Goal: Task Accomplishment & Management: Use online tool/utility

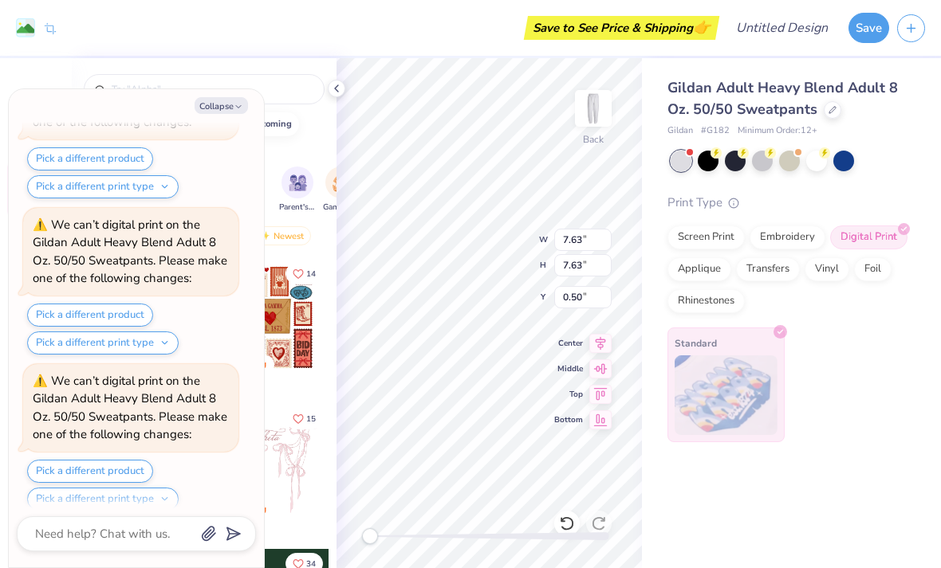
scroll to position [1240, 0]
click at [225, 97] on button "Collapse" at bounding box center [221, 105] width 53 height 17
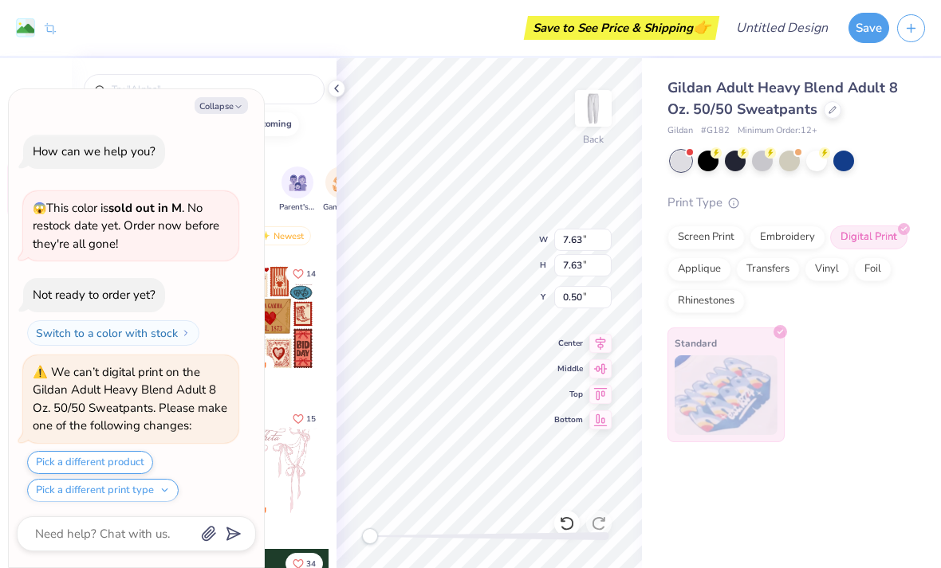
scroll to position [1394, 0]
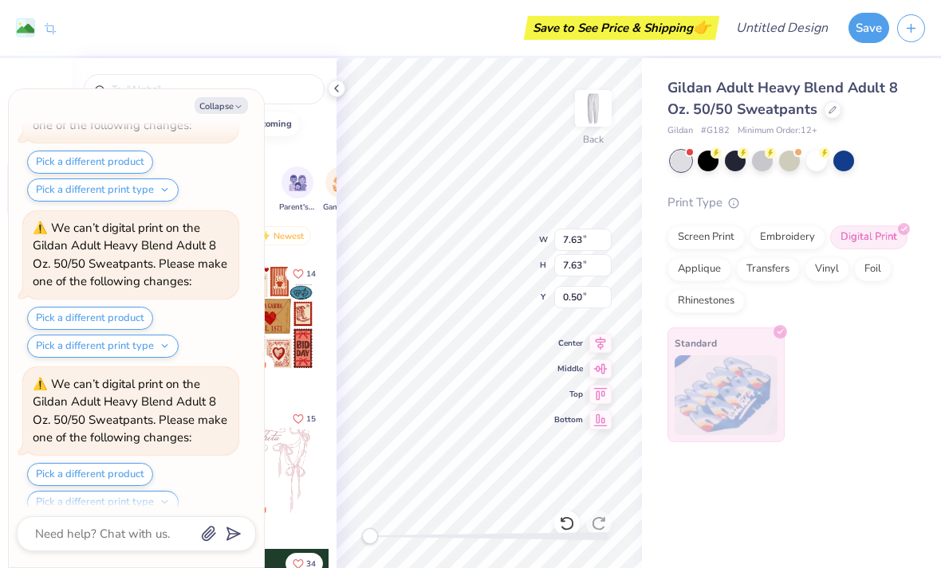
type textarea "x"
type input "21.00"
click at [228, 99] on button "Collapse" at bounding box center [221, 105] width 53 height 17
type textarea "x"
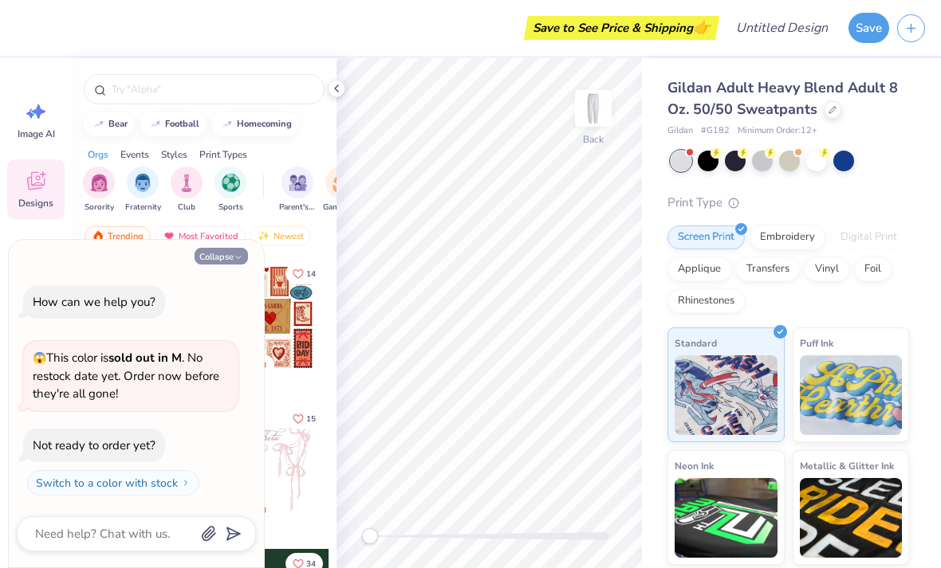
click at [230, 256] on button "Collapse" at bounding box center [221, 256] width 53 height 17
type textarea "x"
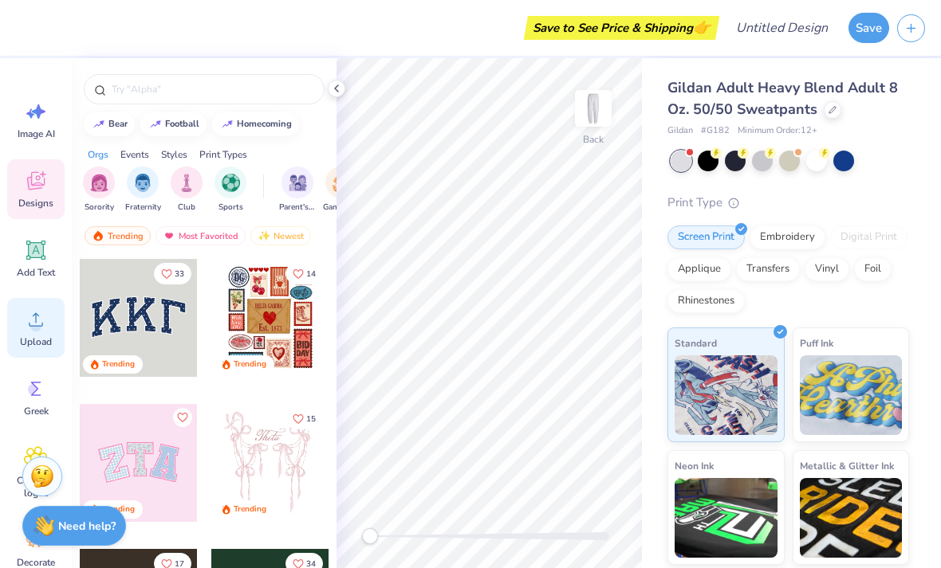
click at [39, 319] on icon at bounding box center [36, 320] width 24 height 24
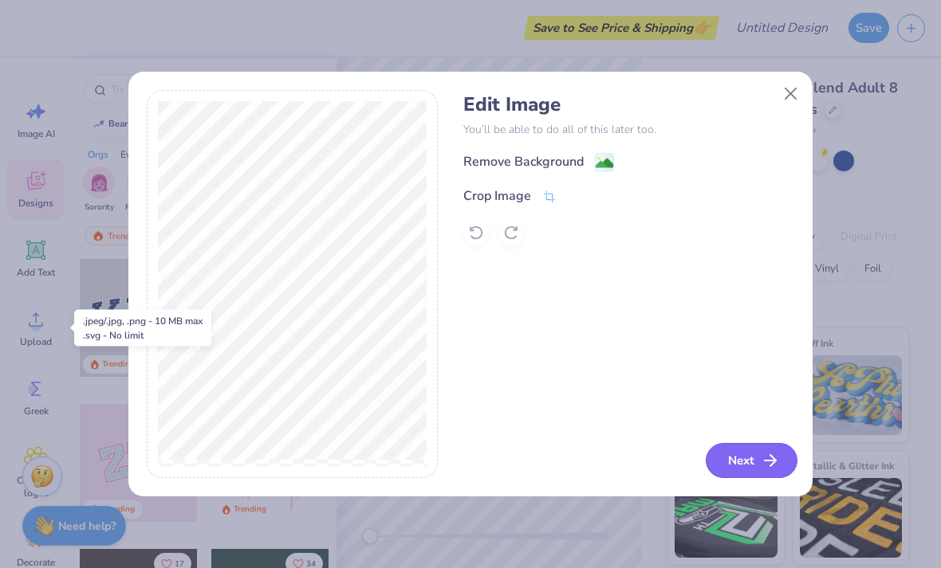
click at [756, 468] on button "Next" at bounding box center [752, 460] width 92 height 35
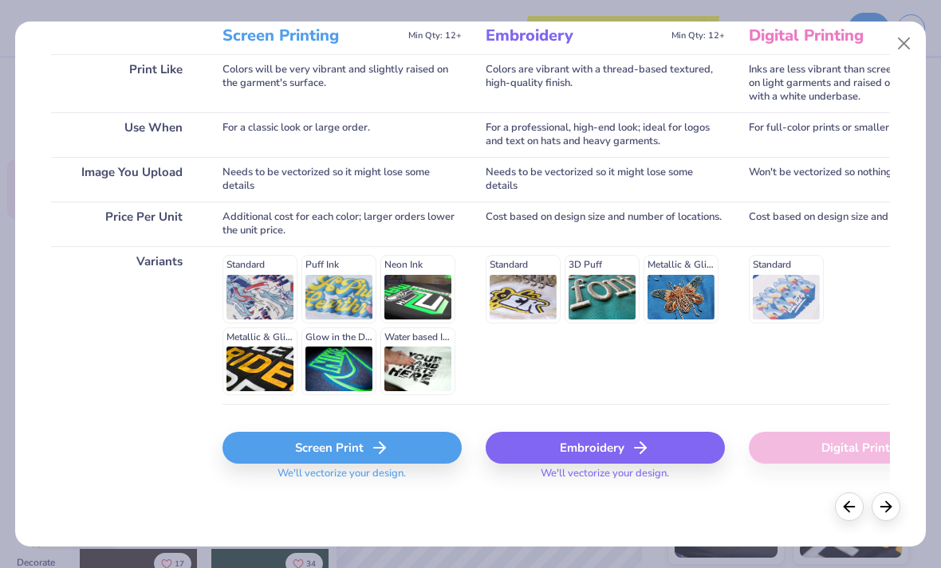
scroll to position [226, 0]
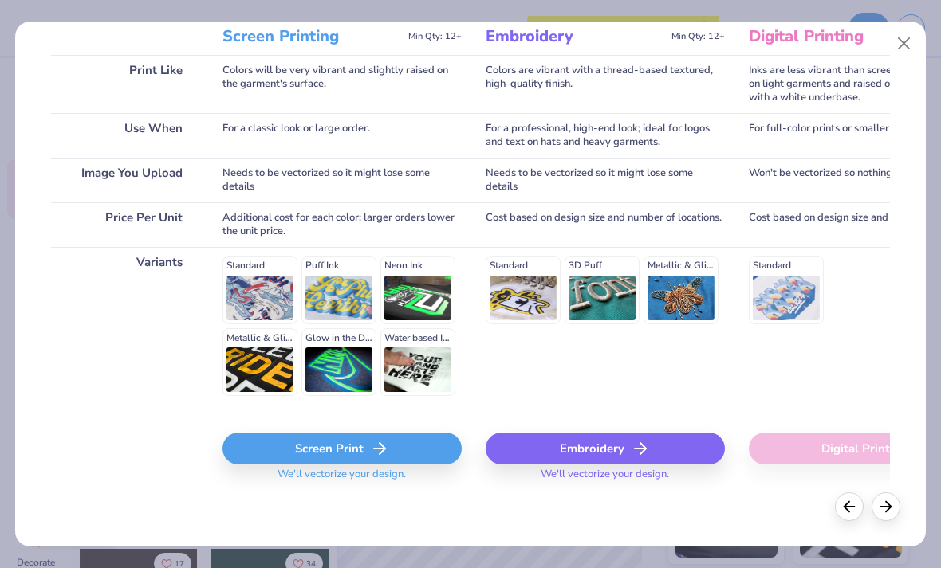
click at [388, 454] on icon at bounding box center [379, 448] width 19 height 19
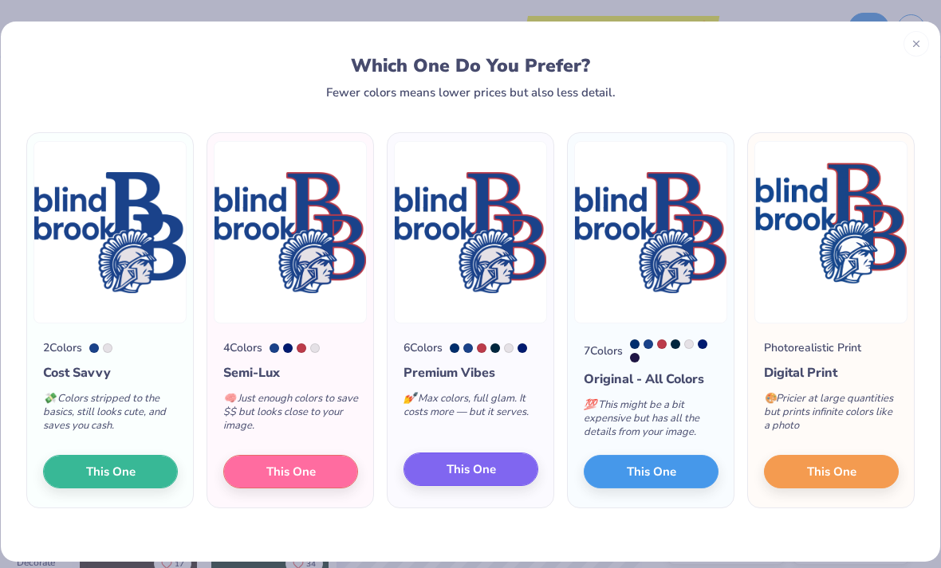
click at [478, 479] on span "This One" at bounding box center [470, 470] width 49 height 18
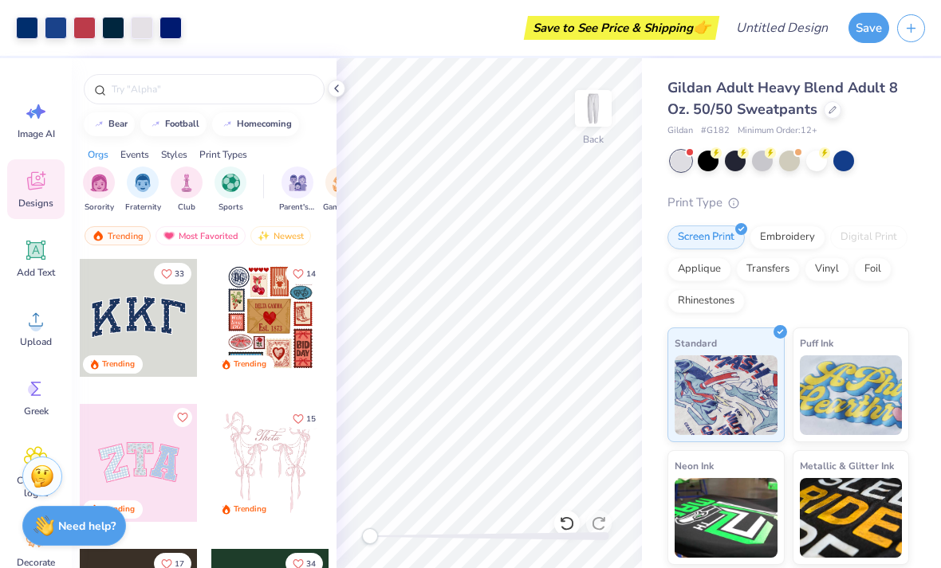
scroll to position [0, 0]
click at [38, 258] on icon at bounding box center [35, 250] width 19 height 19
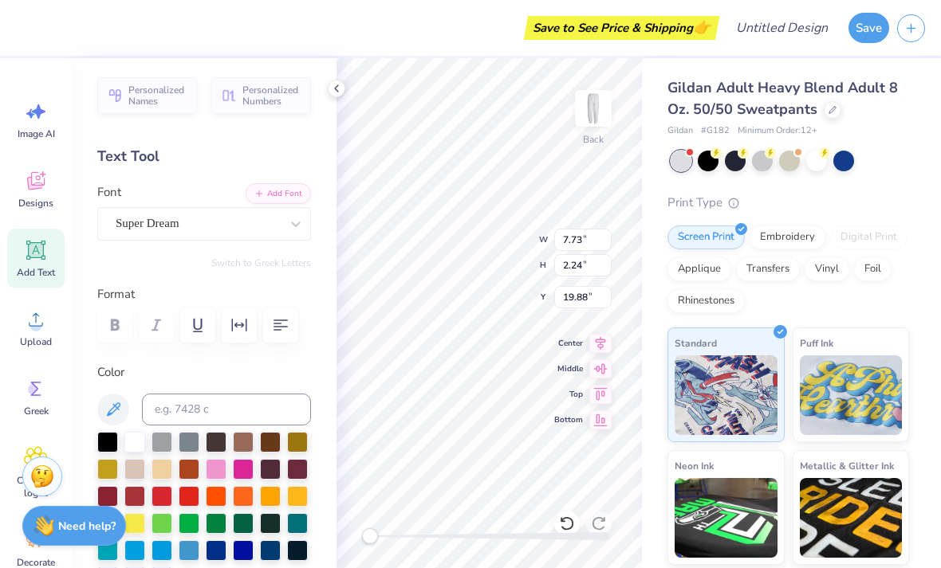
type input "7.01"
type input "2.03"
type input "20.09"
click at [156, 555] on div at bounding box center [161, 549] width 21 height 21
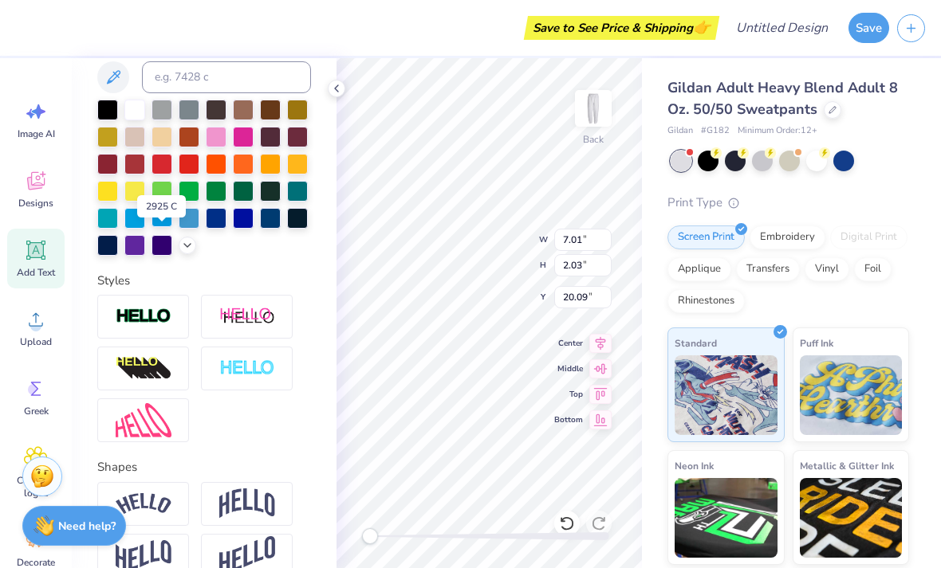
scroll to position [335, 0]
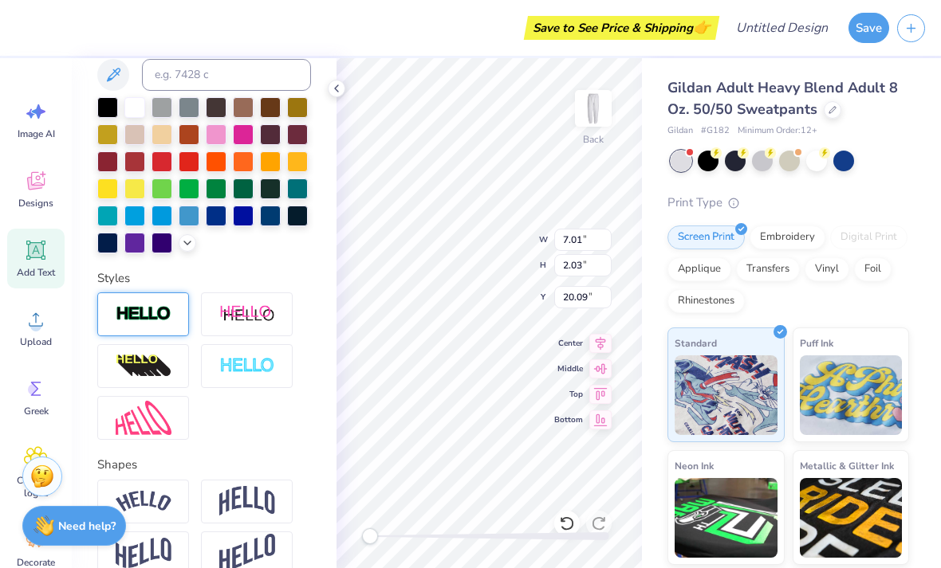
click at [169, 311] on img at bounding box center [144, 314] width 56 height 18
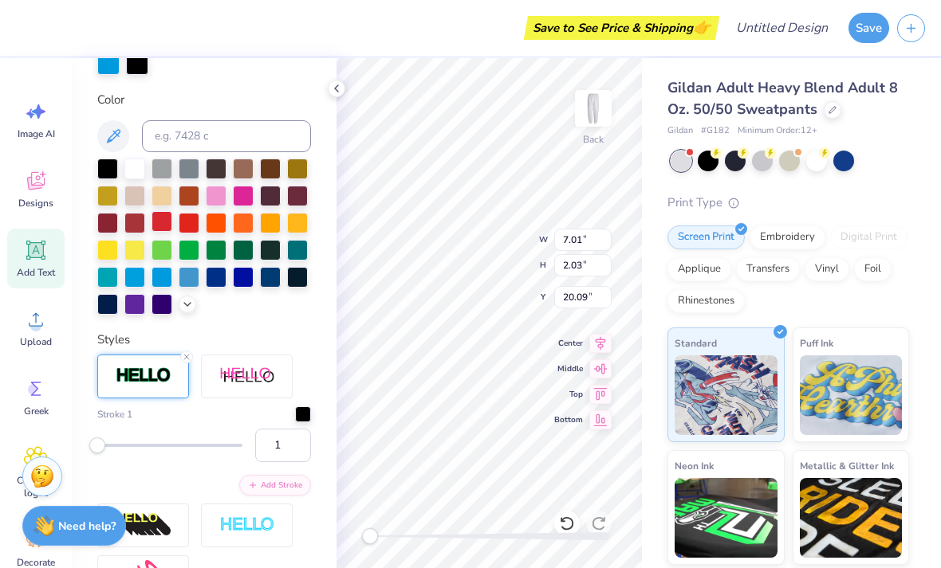
click at [165, 222] on div at bounding box center [161, 221] width 21 height 21
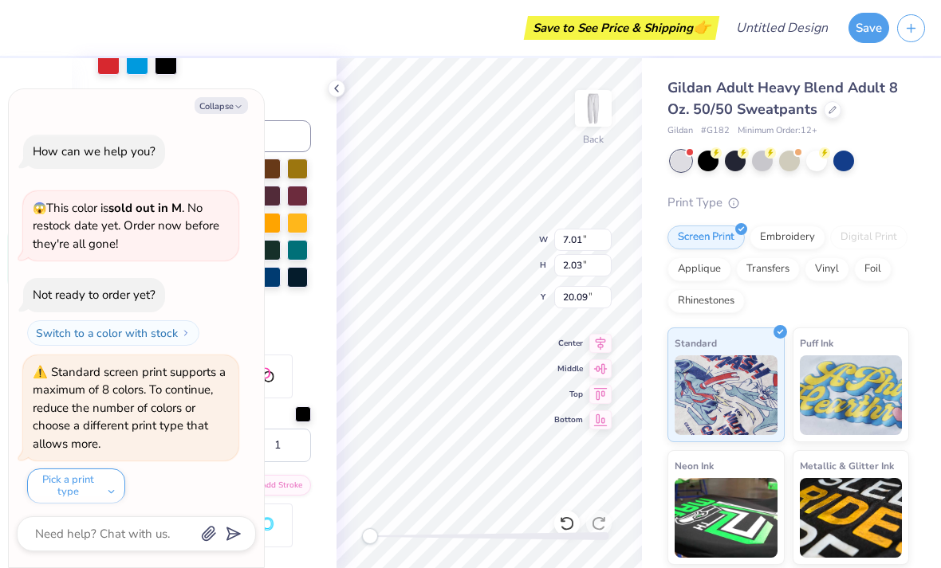
scroll to position [4, 0]
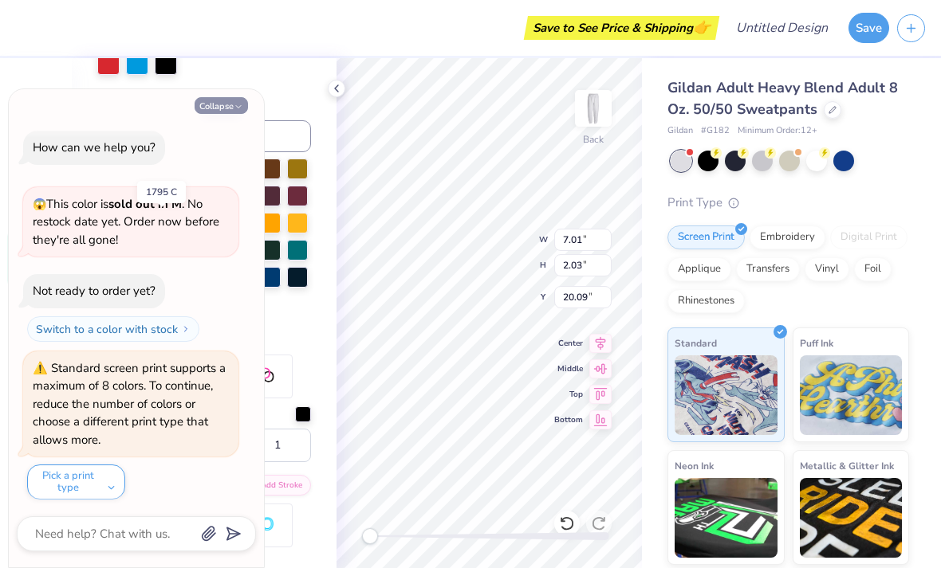
click at [223, 112] on button "Collapse" at bounding box center [221, 105] width 53 height 17
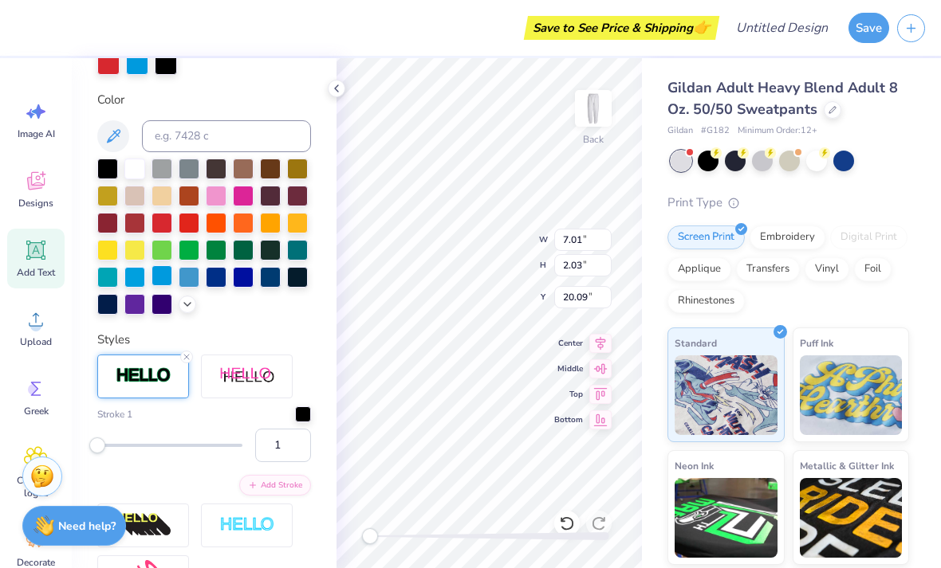
click at [156, 285] on div at bounding box center [161, 275] width 21 height 21
click at [140, 275] on div at bounding box center [134, 275] width 21 height 21
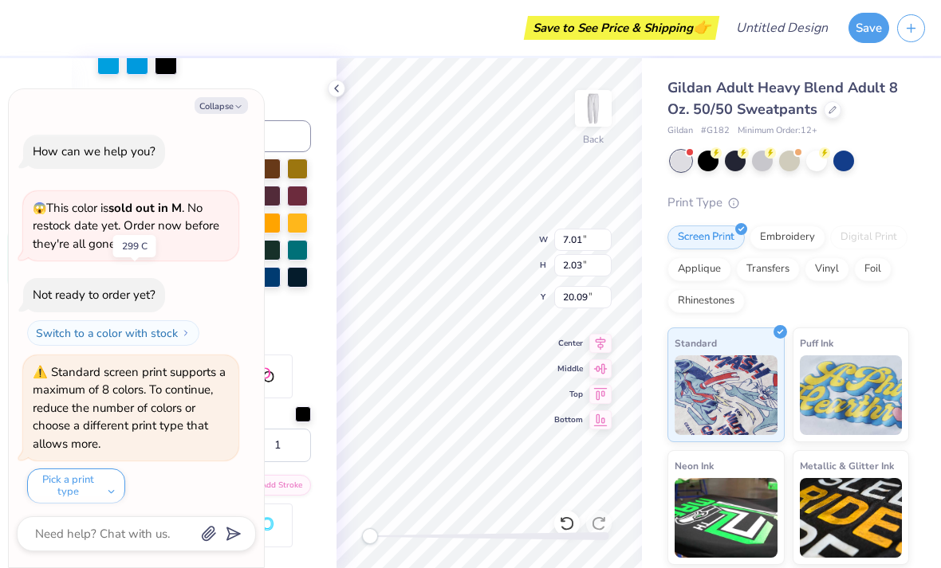
scroll to position [160, 0]
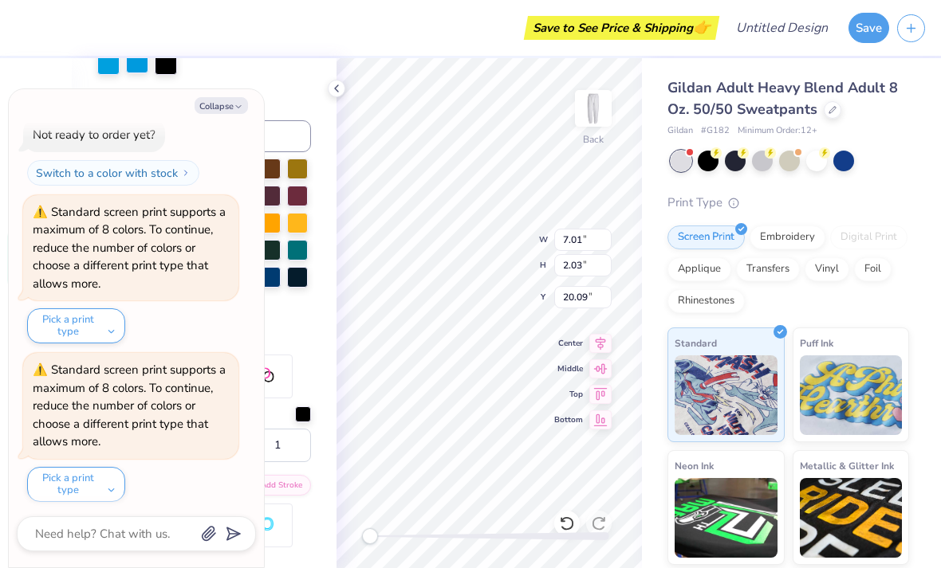
click at [143, 60] on div at bounding box center [137, 62] width 22 height 22
click at [113, 65] on div at bounding box center [108, 62] width 22 height 22
click at [139, 68] on div at bounding box center [137, 62] width 22 height 22
click at [237, 101] on button "Collapse" at bounding box center [221, 105] width 53 height 17
type textarea "x"
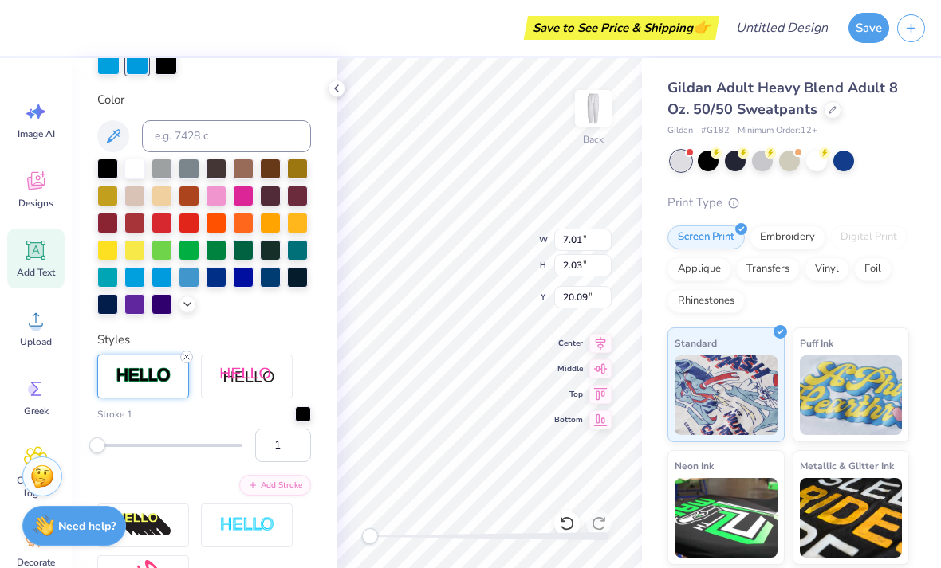
click at [187, 355] on icon at bounding box center [187, 357] width 10 height 10
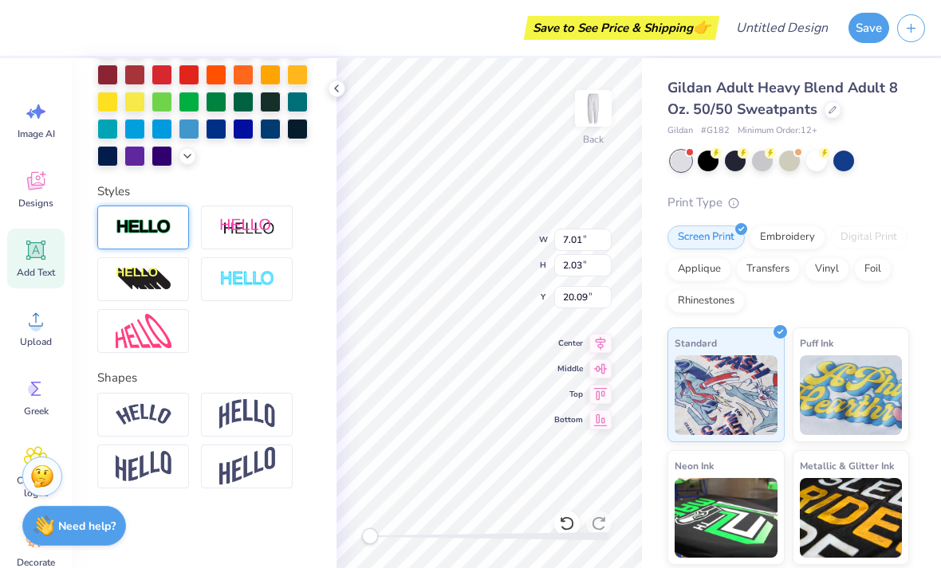
scroll to position [423, 0]
click at [336, 94] on icon at bounding box center [336, 88] width 13 height 13
type input "18.36"
type textarea "T"
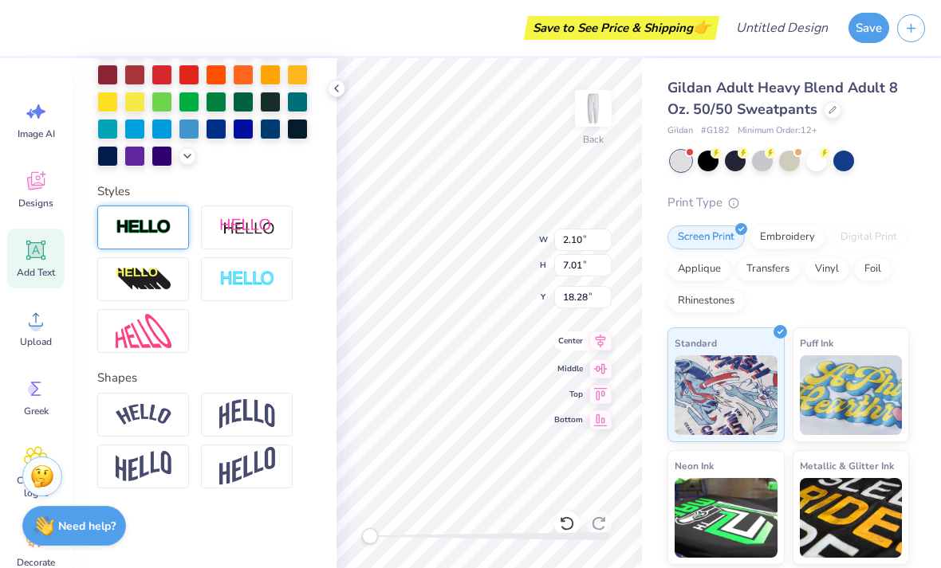
scroll to position [1, 5]
type textarea "BLIND BROOK"
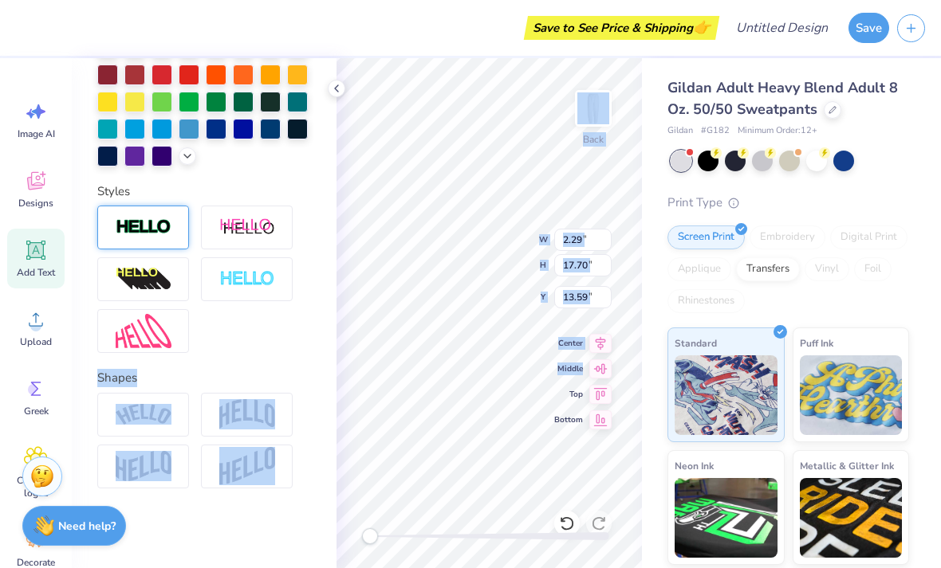
click at [906, 310] on div "Screen Print Embroidery Digital Print Applique Transfers Vinyl Foil Rhinestones" at bounding box center [788, 270] width 242 height 88
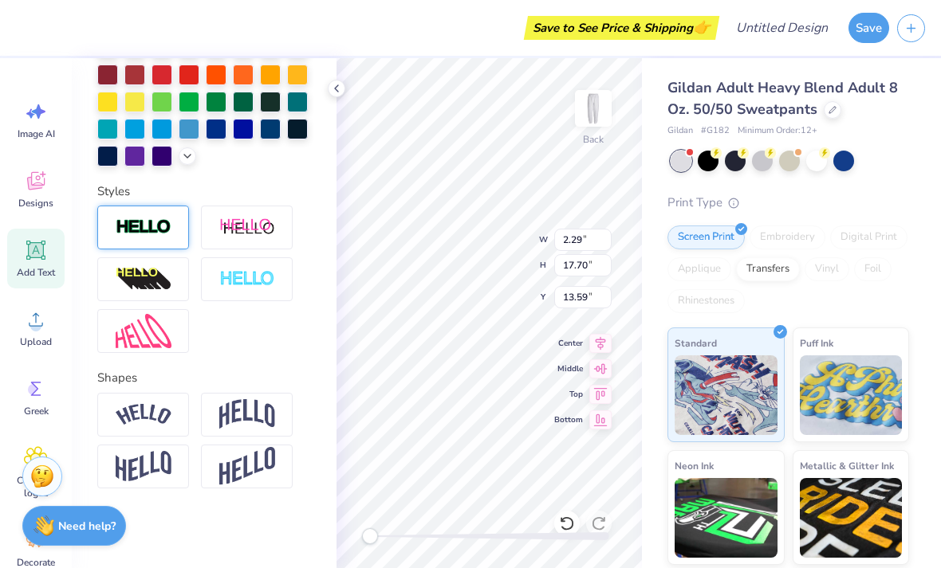
click at [886, 305] on div "Screen Print Embroidery Digital Print Applique Transfers Vinyl Foil Rhinestones" at bounding box center [788, 270] width 242 height 88
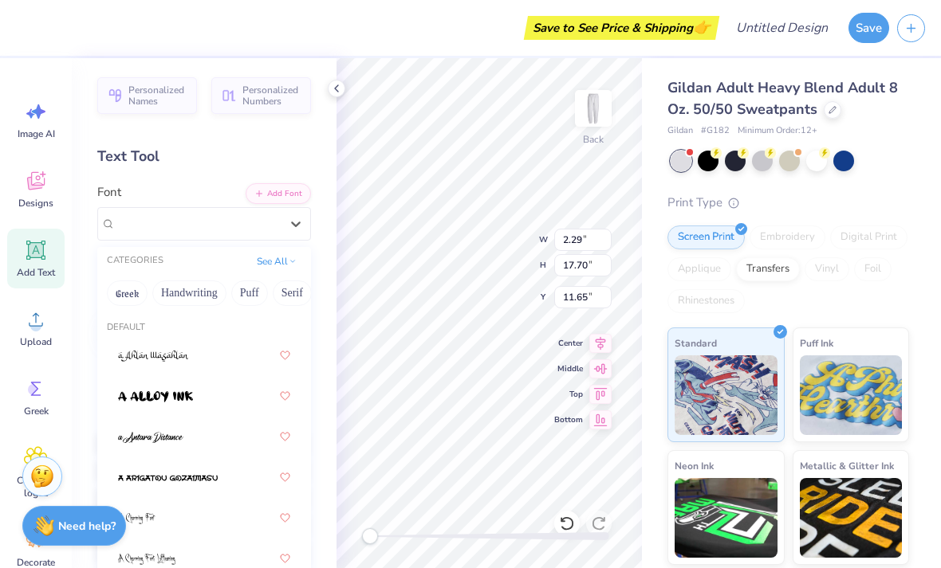
scroll to position [0, 0]
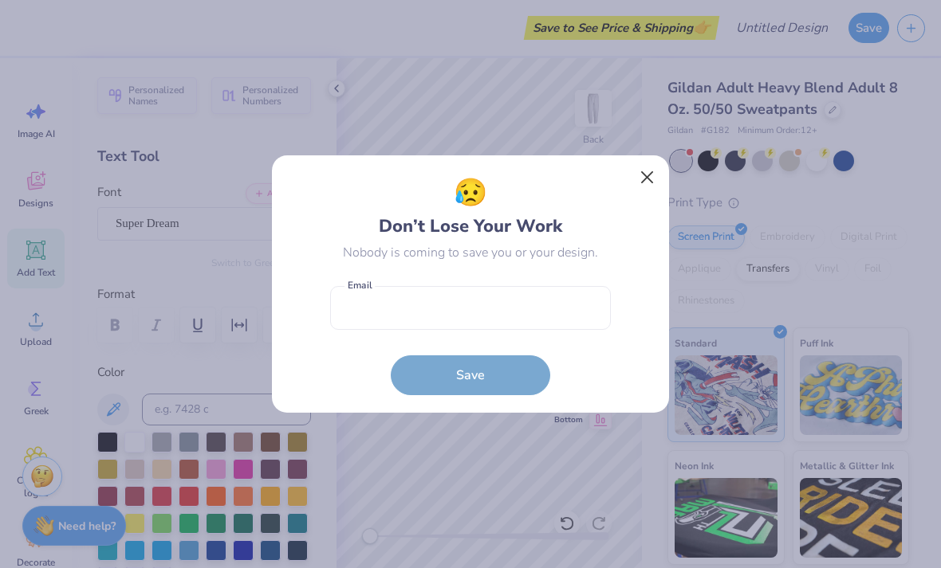
click at [652, 179] on button "Close" at bounding box center [647, 178] width 30 height 30
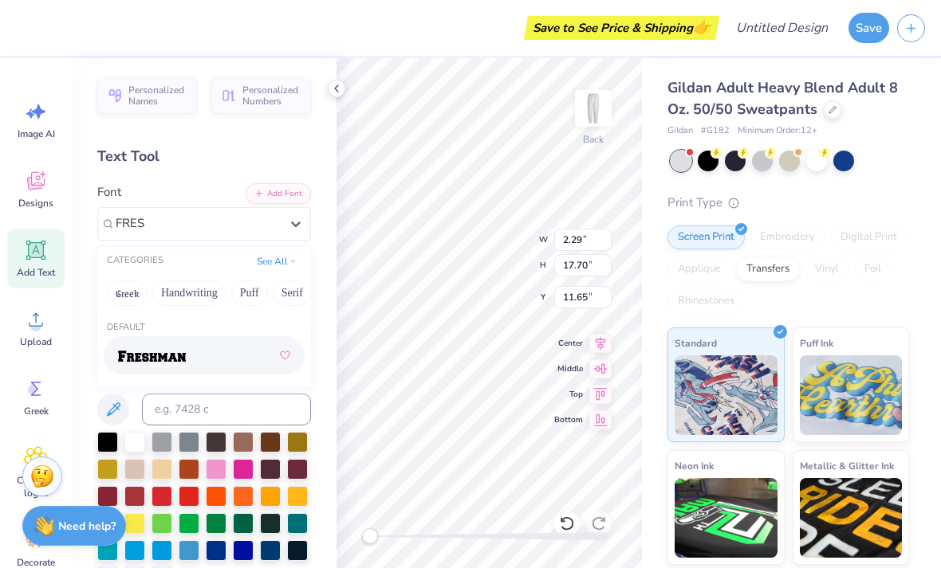
click at [192, 348] on div at bounding box center [204, 355] width 172 height 29
type input "FRES"
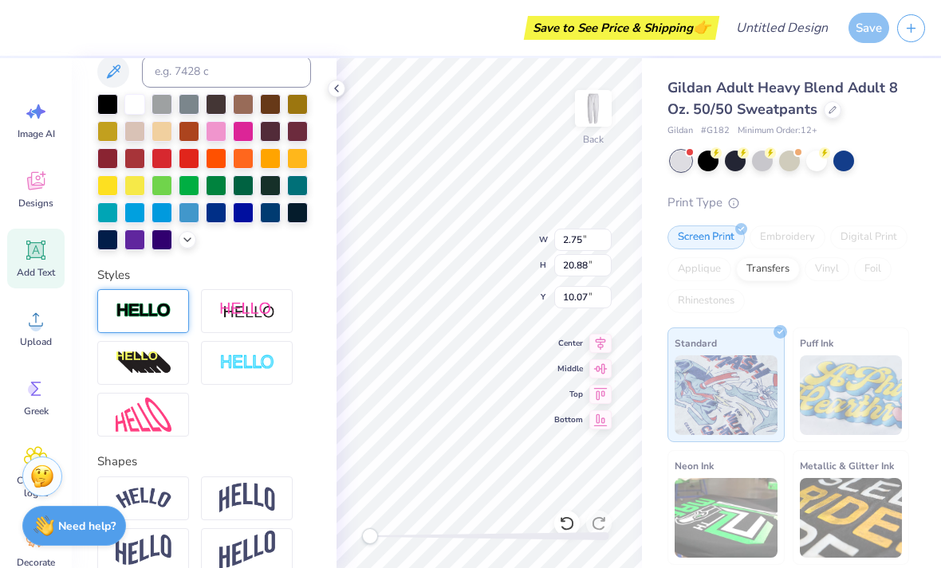
scroll to position [376, 0]
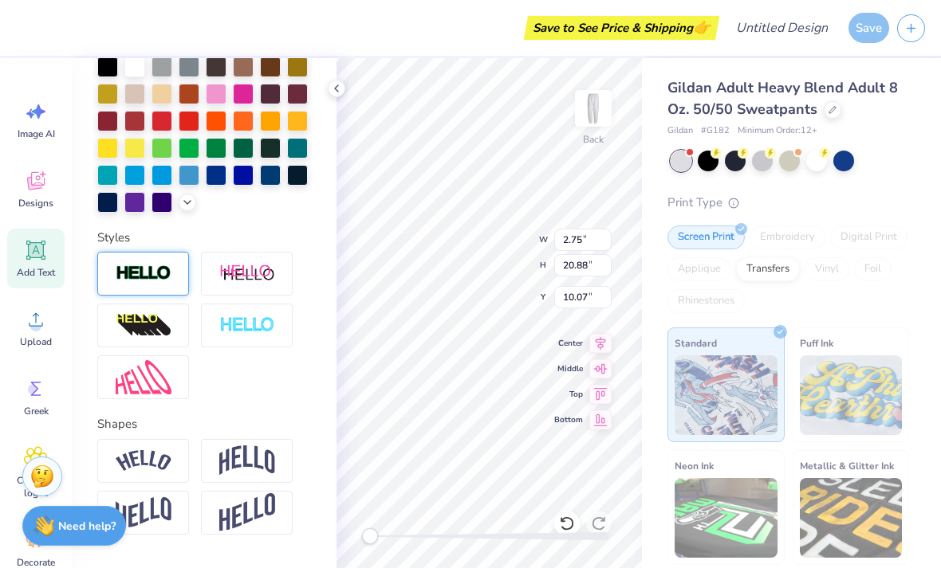
click at [163, 267] on img at bounding box center [144, 274] width 56 height 18
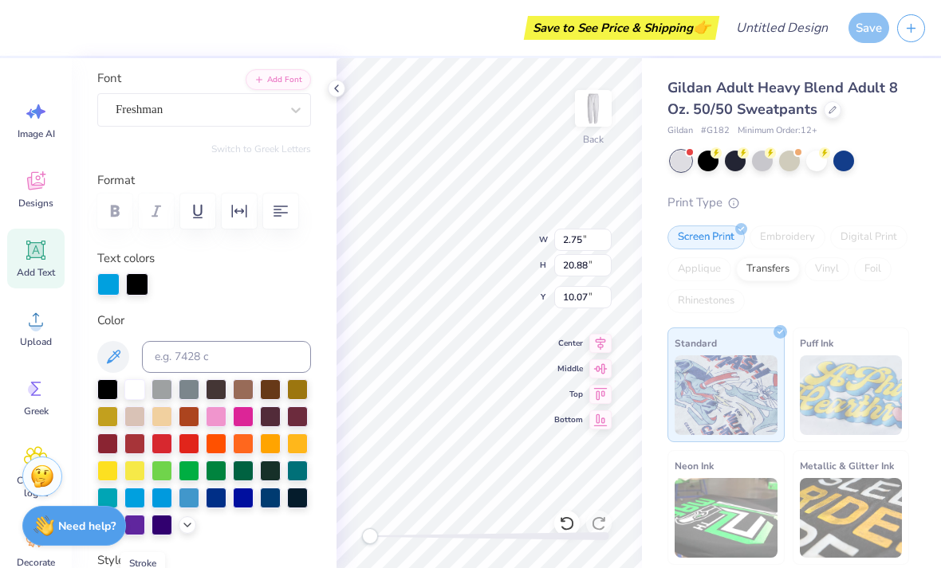
scroll to position [112, 0]
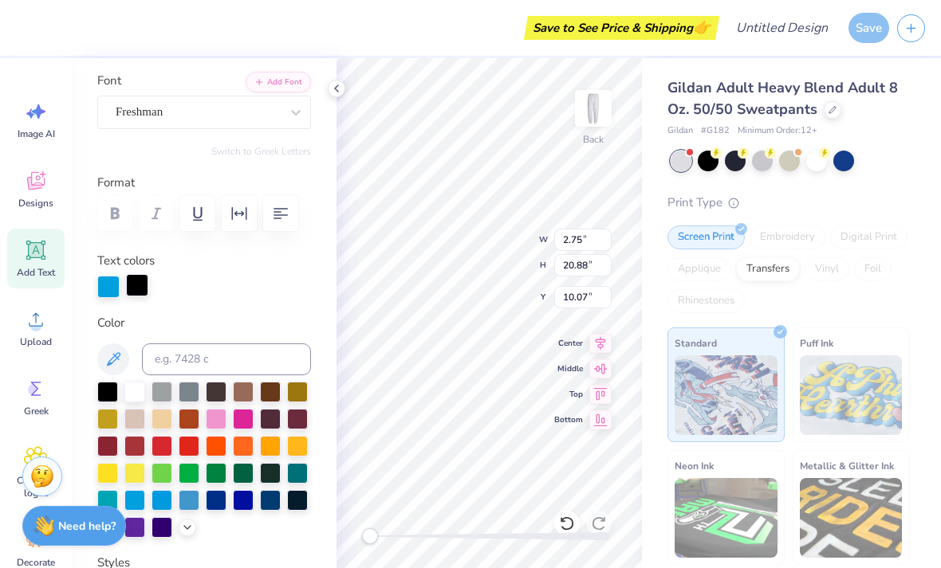
click at [136, 282] on div at bounding box center [137, 285] width 22 height 22
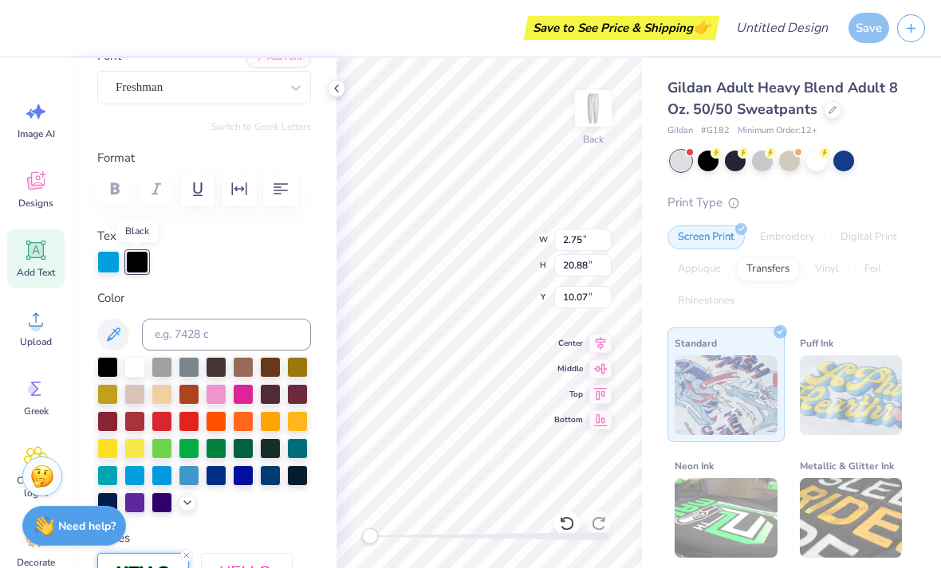
scroll to position [138, 0]
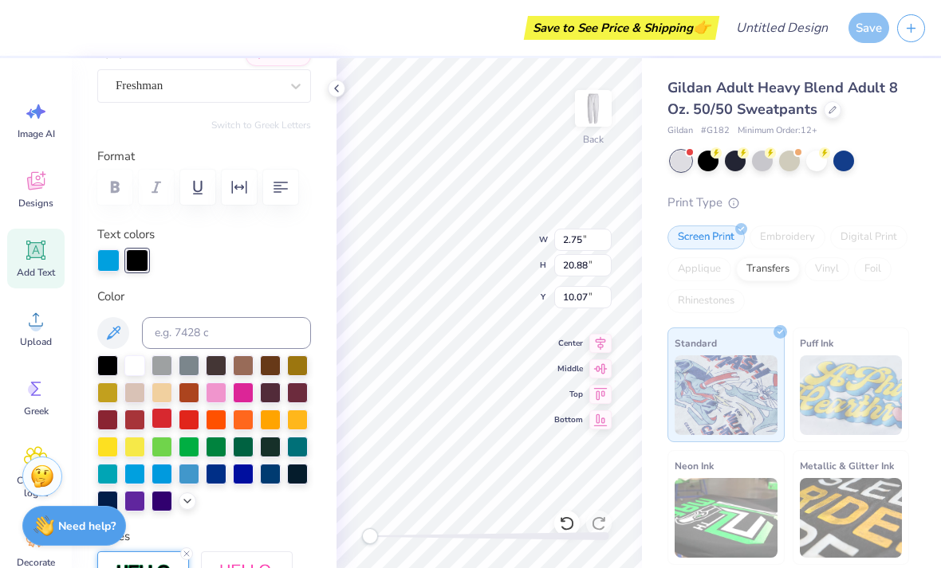
click at [171, 429] on div at bounding box center [161, 418] width 21 height 21
type input "2.78"
type input "20.92"
type input "10.05"
click at [143, 423] on div at bounding box center [134, 418] width 21 height 21
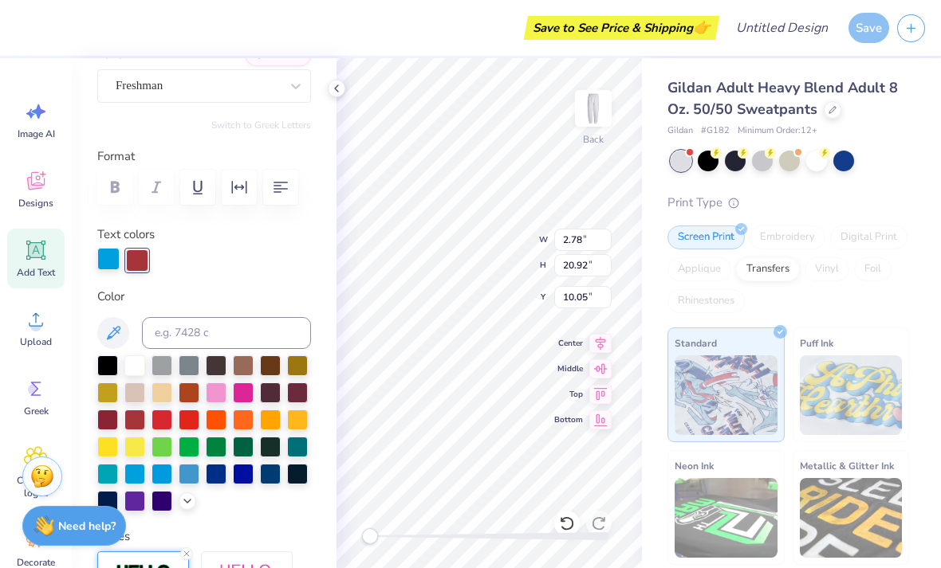
click at [110, 265] on div at bounding box center [108, 259] width 22 height 22
click at [244, 474] on div at bounding box center [243, 472] width 21 height 21
click at [224, 478] on div at bounding box center [216, 472] width 21 height 21
click at [218, 478] on div at bounding box center [216, 472] width 21 height 21
click at [191, 478] on div at bounding box center [189, 472] width 21 height 21
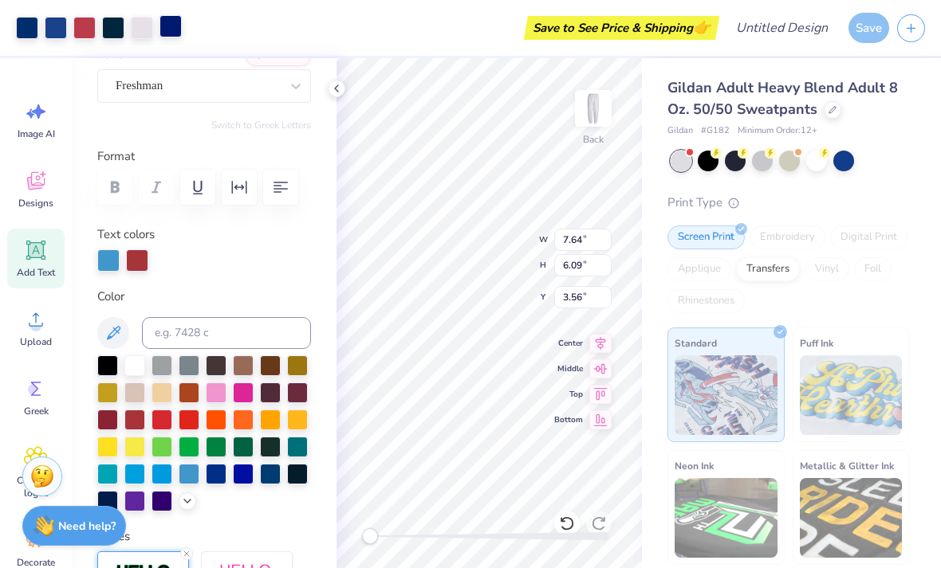
click at [172, 18] on div at bounding box center [170, 26] width 22 height 22
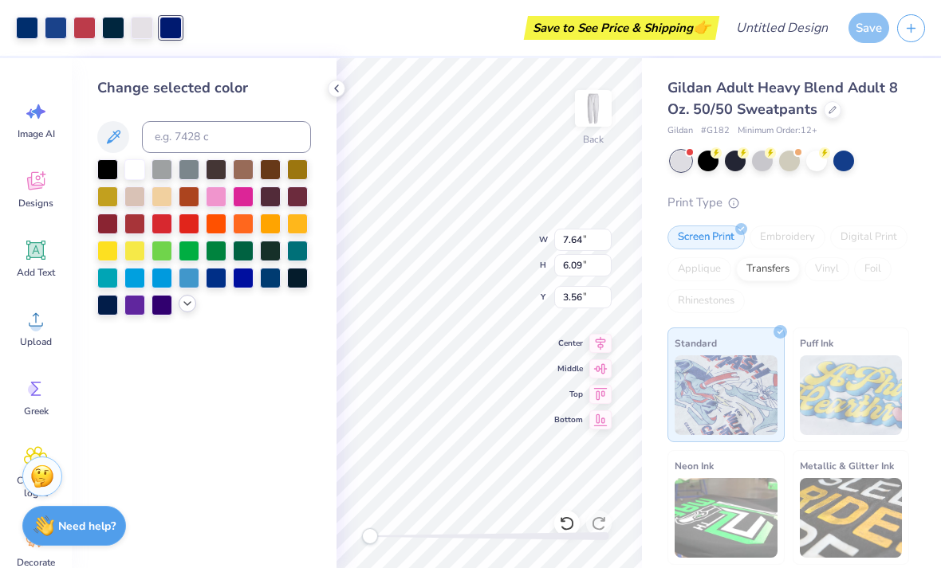
click at [188, 305] on icon at bounding box center [187, 303] width 13 height 13
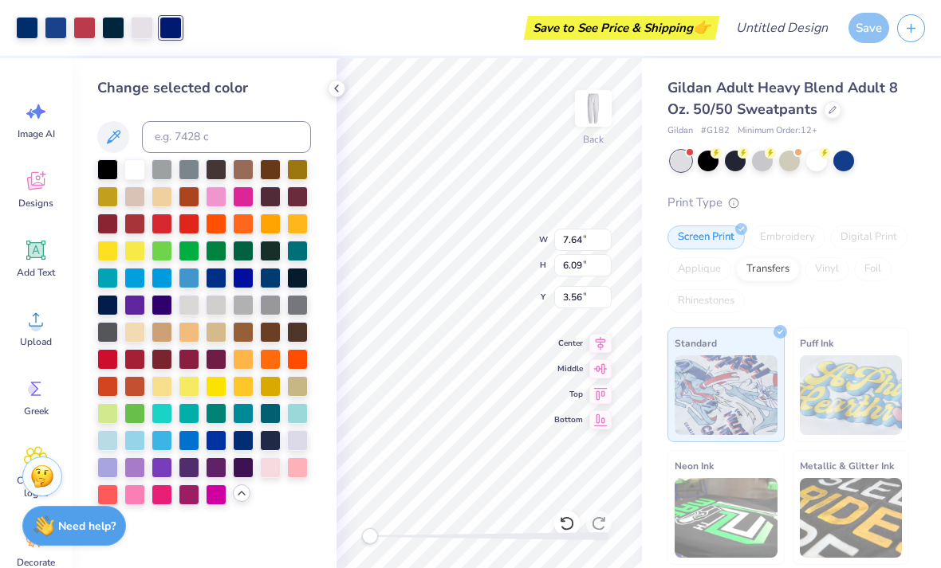
click at [244, 502] on div at bounding box center [242, 494] width 18 height 18
click at [252, 513] on div "Change selected color" at bounding box center [204, 313] width 265 height 510
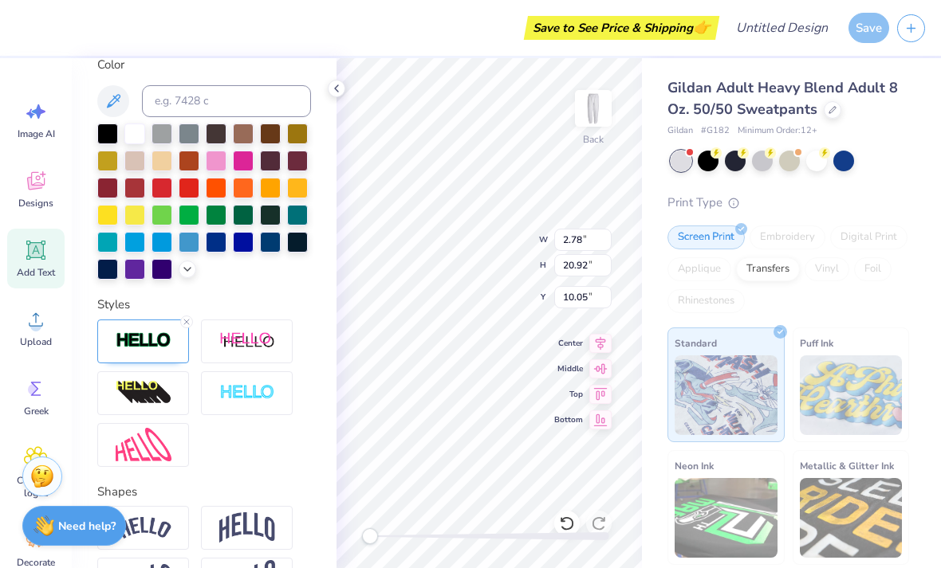
scroll to position [366, 0]
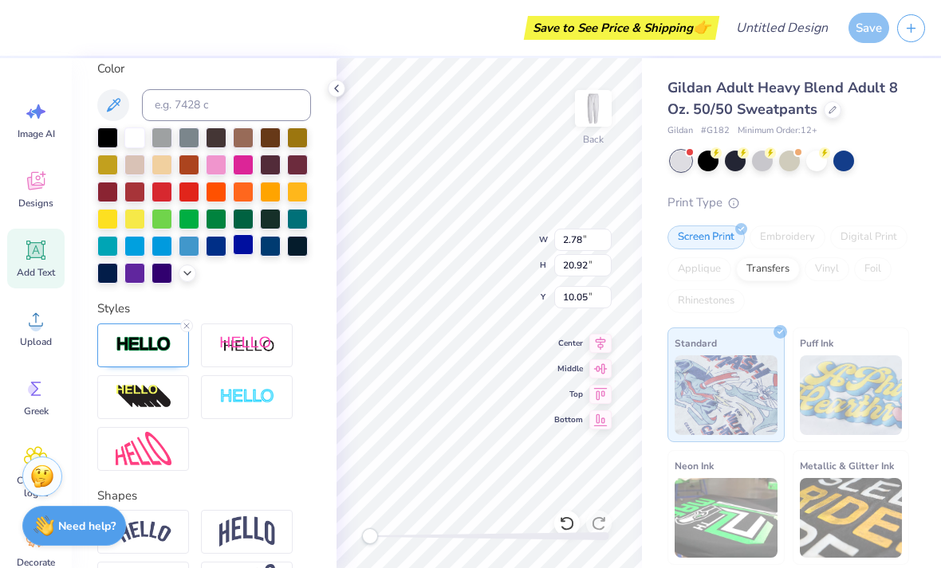
click at [244, 254] on div at bounding box center [243, 244] width 21 height 21
click at [214, 250] on div at bounding box center [216, 244] width 21 height 21
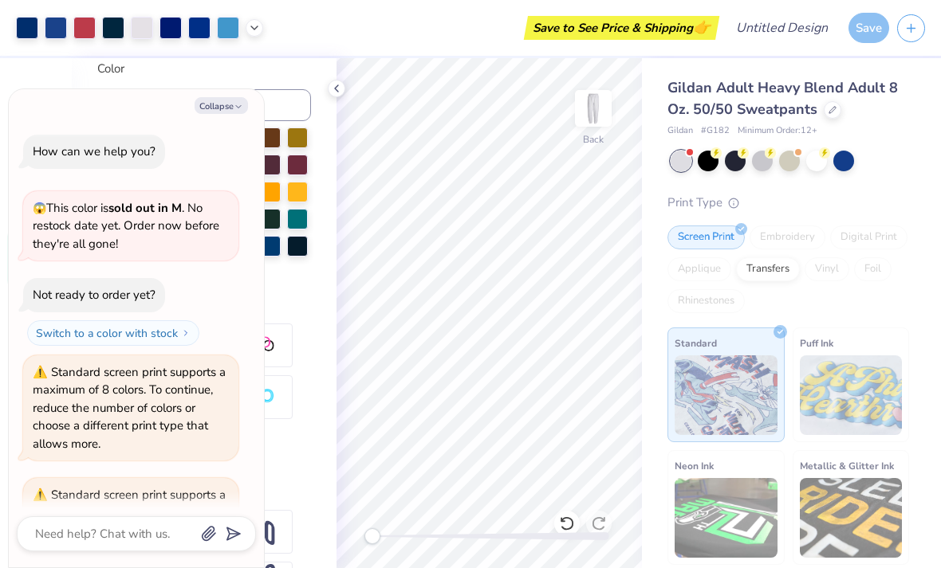
scroll to position [186, 0]
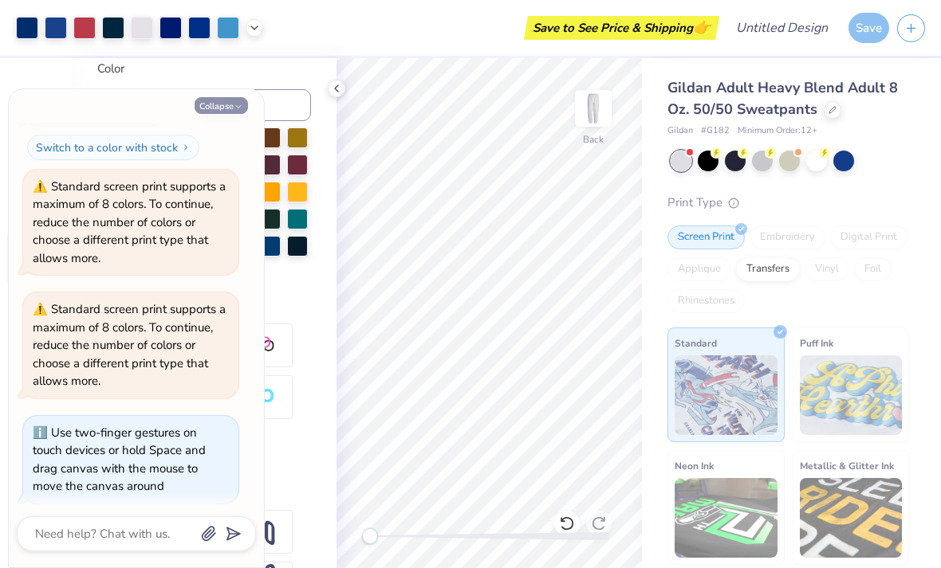
click at [235, 100] on button "Collapse" at bounding box center [221, 105] width 53 height 17
type textarea "x"
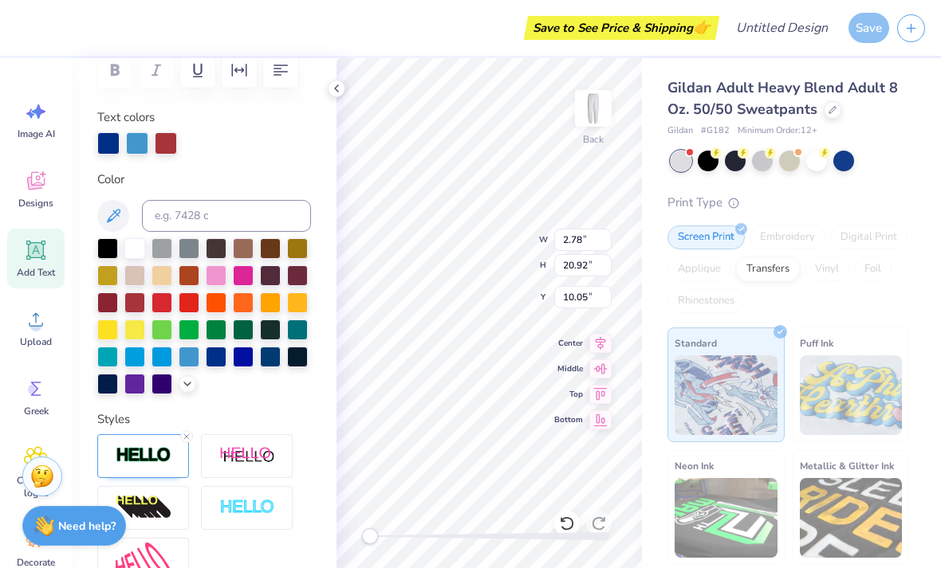
scroll to position [256, 0]
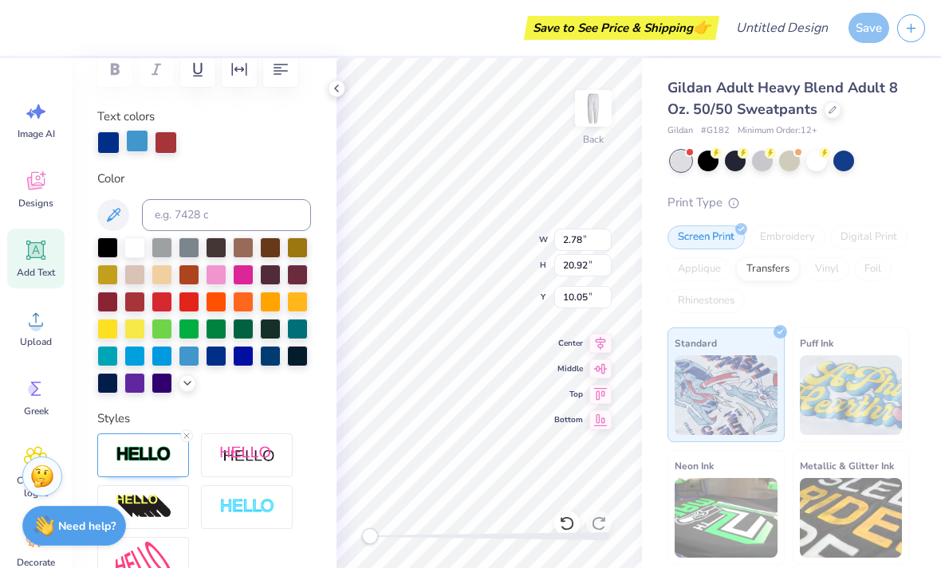
click at [132, 139] on div at bounding box center [137, 141] width 22 height 22
click at [222, 363] on div at bounding box center [216, 354] width 21 height 21
click at [163, 300] on div at bounding box center [161, 300] width 21 height 21
click at [217, 358] on div at bounding box center [216, 354] width 21 height 21
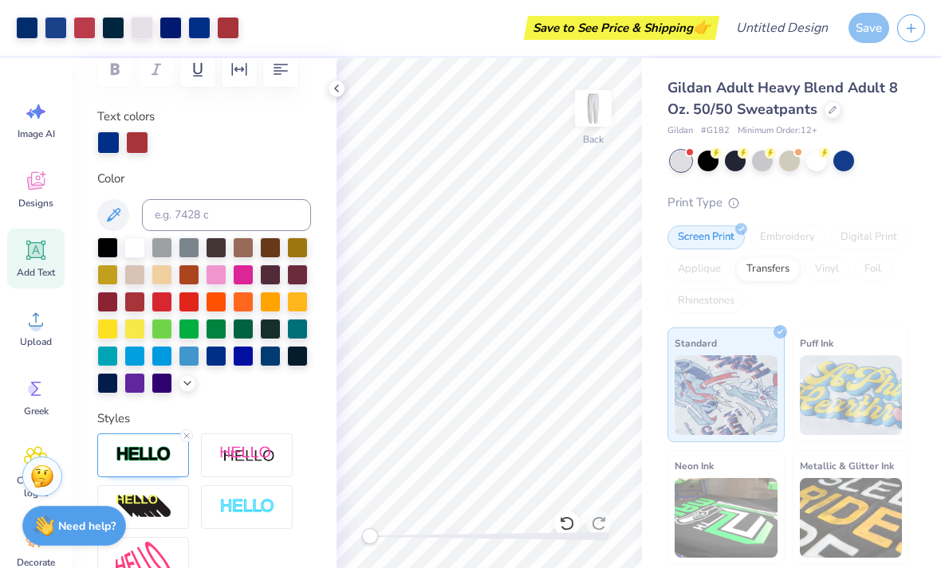
click at [869, 31] on div "Save" at bounding box center [868, 28] width 41 height 30
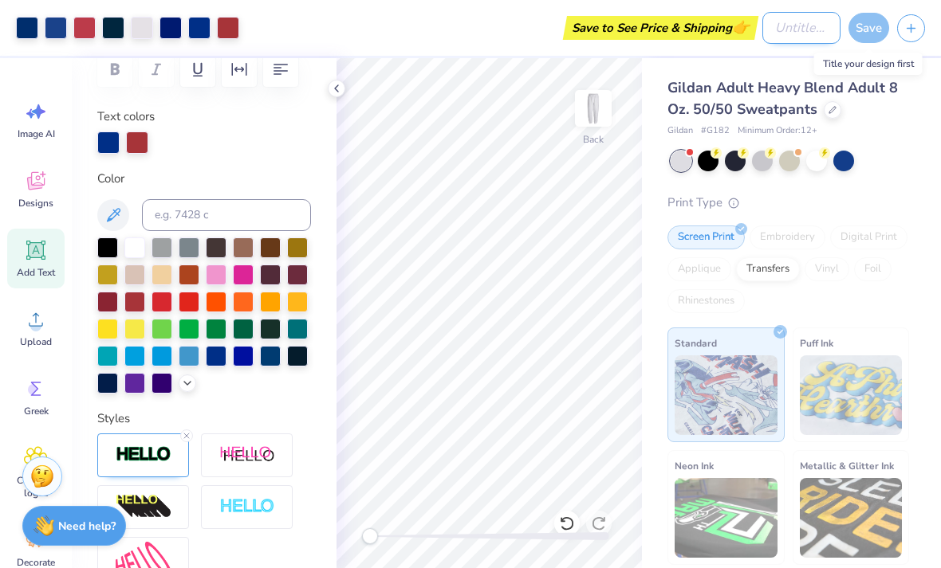
click at [772, 22] on input "Design Title" at bounding box center [801, 28] width 78 height 32
type input "Senate pants"
click at [868, 33] on div "Save" at bounding box center [868, 28] width 41 height 30
click at [865, 29] on div "Save" at bounding box center [868, 28] width 41 height 30
click at [864, 30] on div "Save" at bounding box center [868, 28] width 41 height 30
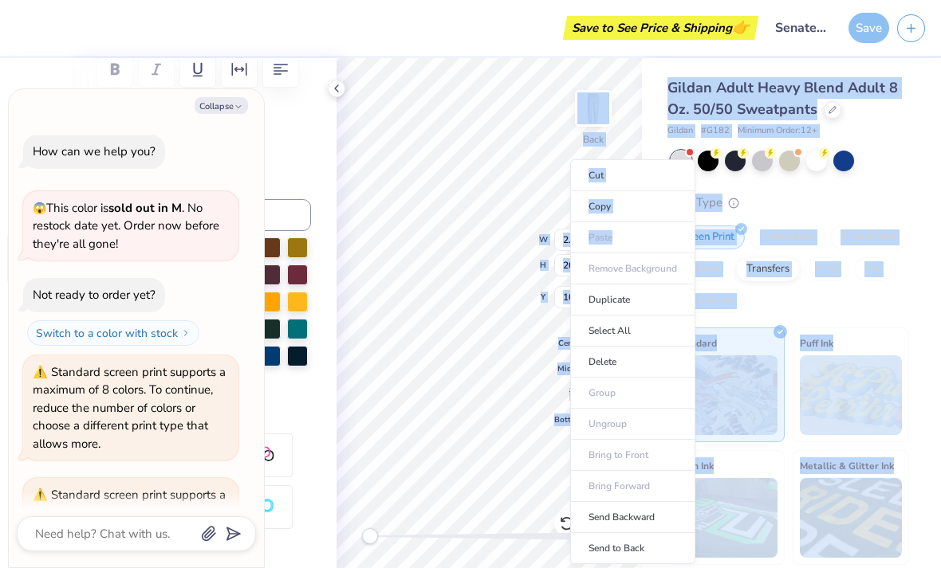
scroll to position [317, 0]
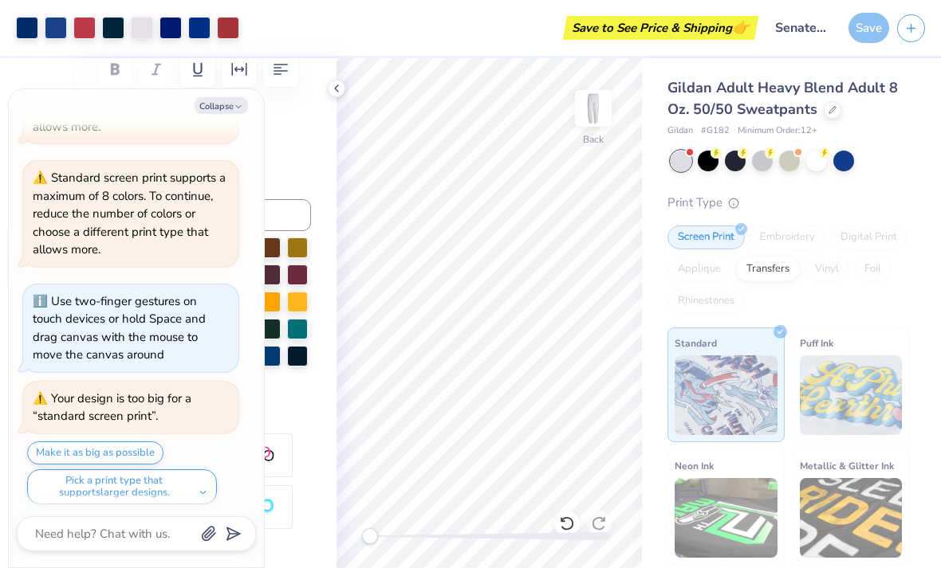
click at [872, 18] on div "Save" at bounding box center [868, 28] width 41 height 30
click at [867, 31] on div "Save" at bounding box center [868, 28] width 41 height 30
type textarea "x"
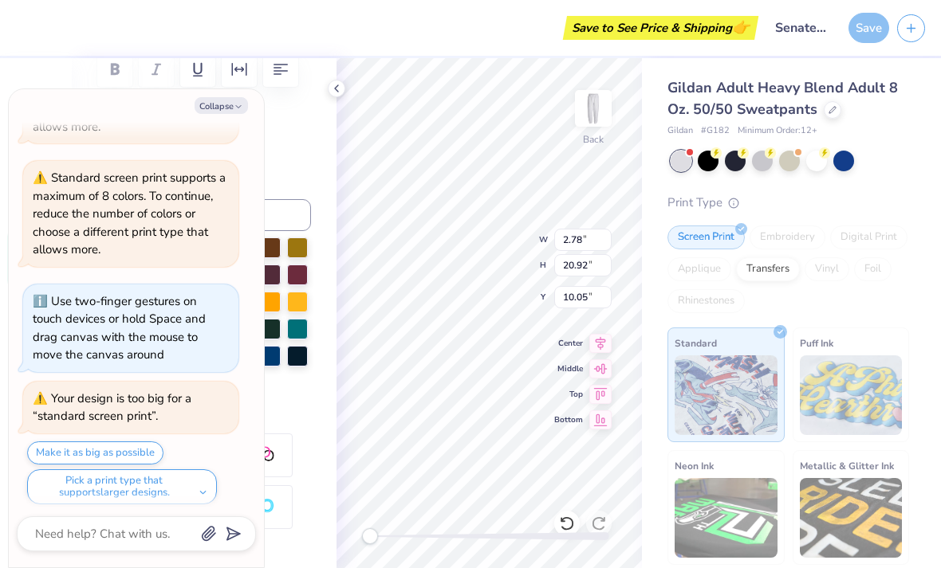
click at [859, 65] on div "Gildan Adult Heavy Blend Adult 8 Oz. 50/50 Sweatpants Gildan # G182 Minimum Ord…" at bounding box center [791, 373] width 299 height 630
click at [874, 65] on div "Gildan Adult Heavy Blend Adult 8 Oz. 50/50 Sweatpants Gildan # G182 Minimum Ord…" at bounding box center [791, 373] width 299 height 630
click at [840, 39] on input "Senate pants" at bounding box center [801, 28] width 78 height 32
click at [875, 24] on div "Save" at bounding box center [868, 28] width 41 height 30
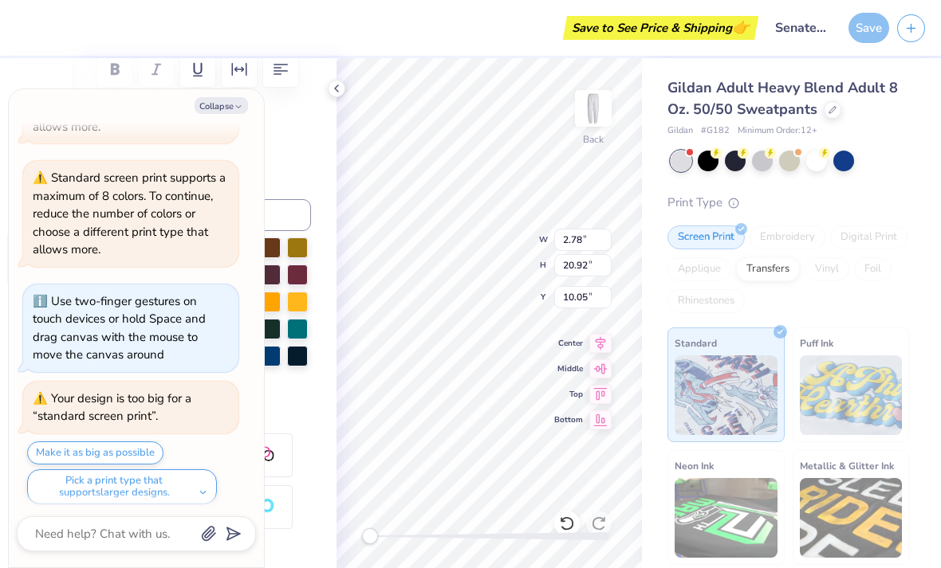
click at [919, 125] on div "Gildan Adult Heavy Blend Adult 8 Oz. 50/50 Sweatpants Gildan # G182 Minimum Ord…" at bounding box center [791, 373] width 299 height 630
click at [860, 30] on div "Save" at bounding box center [868, 28] width 41 height 30
click at [600, 271] on input "20.92" at bounding box center [582, 265] width 57 height 22
type input "17.92"
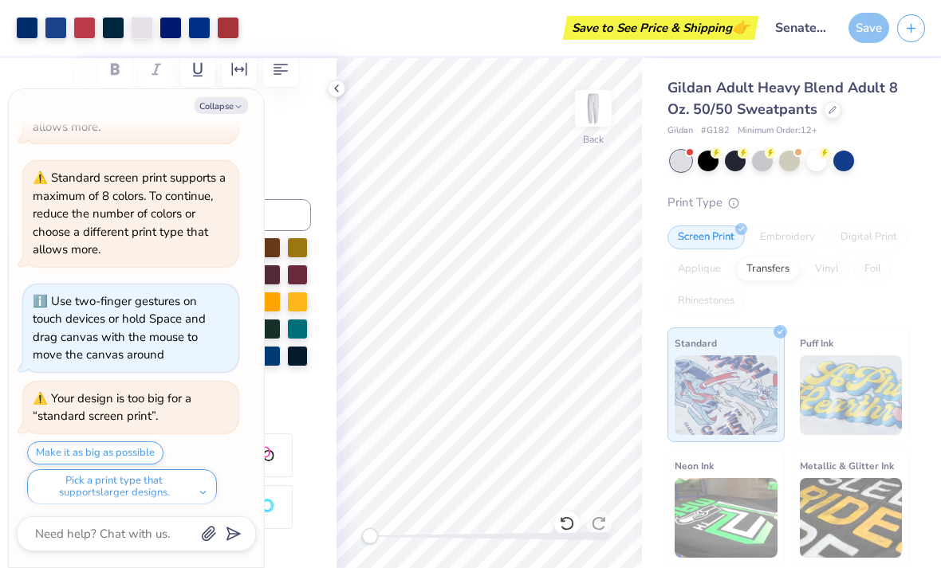
type textarea "x"
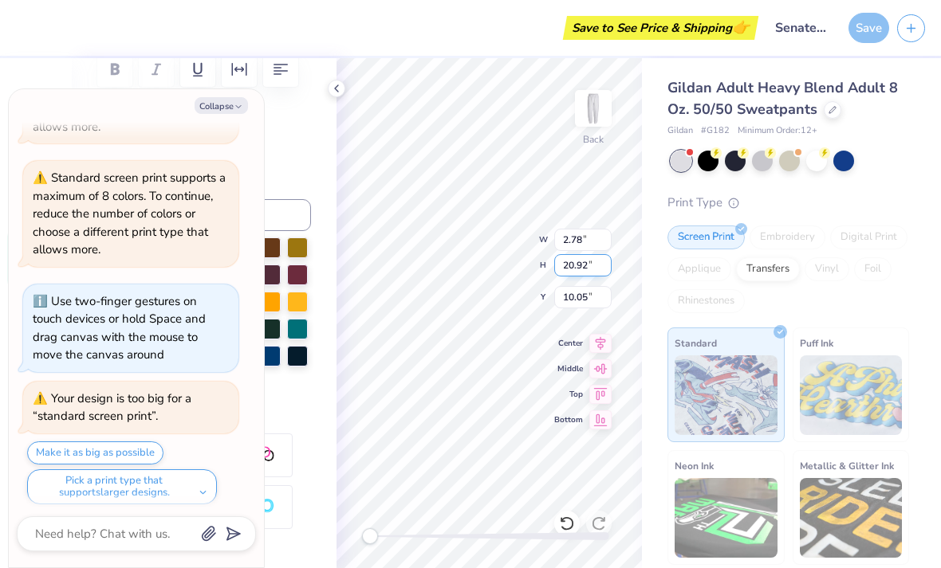
click at [583, 266] on input "20.92" at bounding box center [582, 265] width 57 height 22
type input "17.92"
type textarea "x"
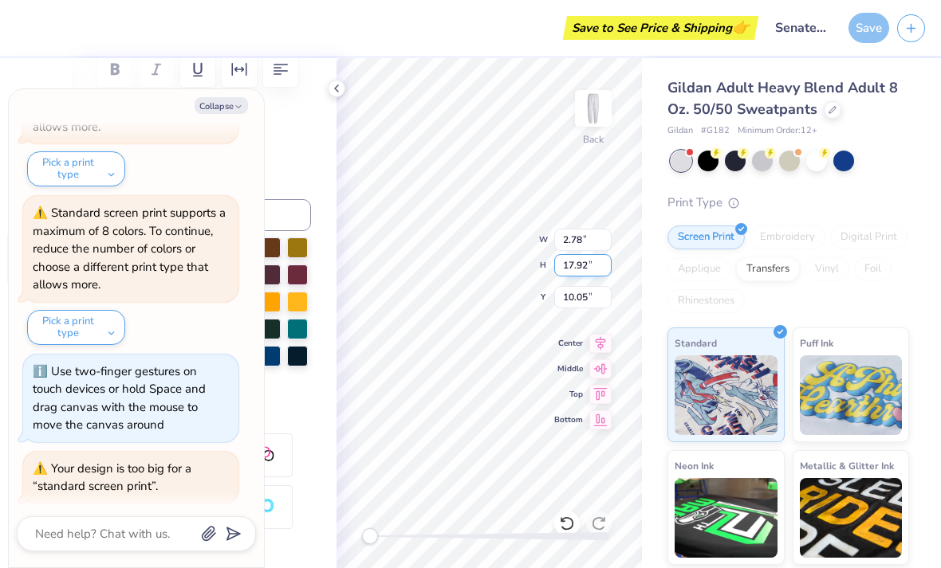
type input "17.92"
type textarea "x"
type input "2.38"
type input "11.55"
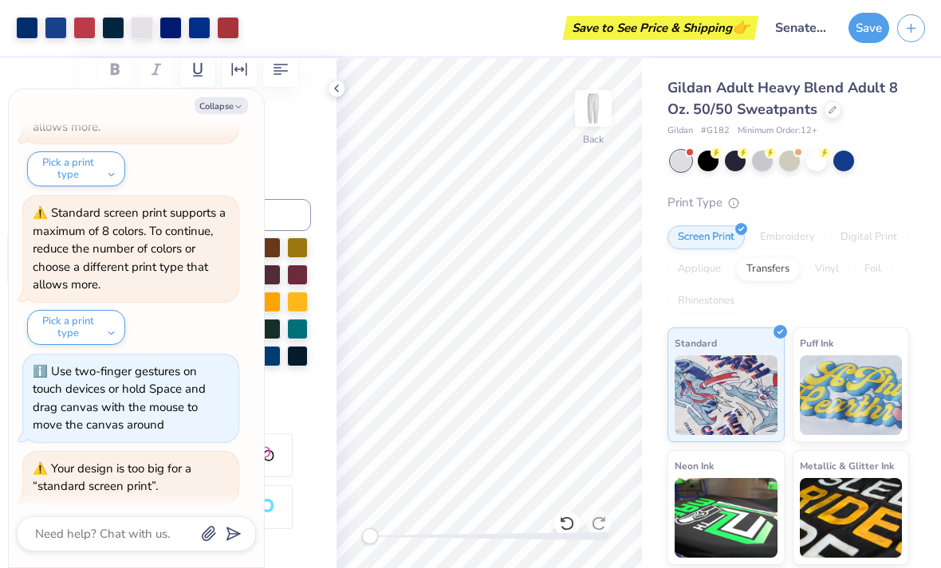
type textarea "x"
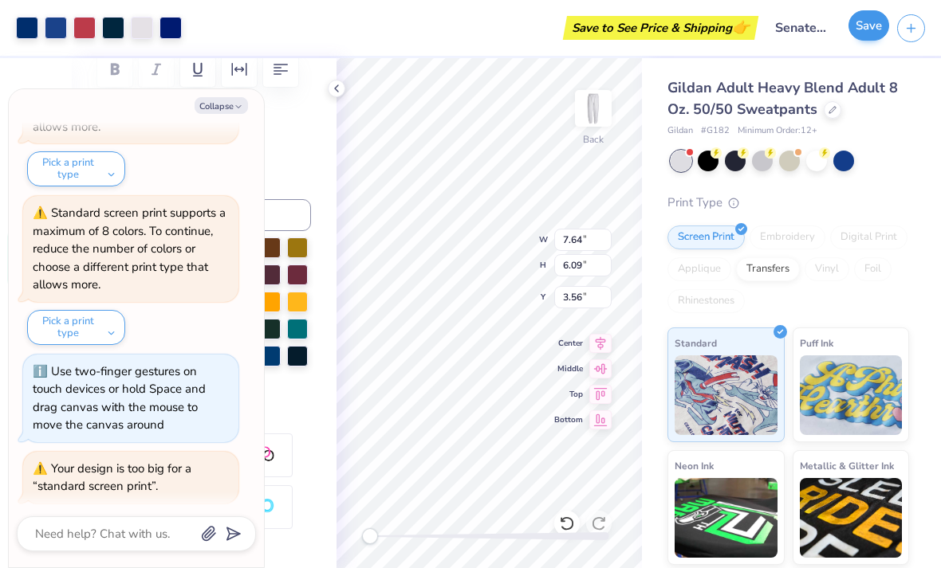
click at [865, 24] on button "Save" at bounding box center [868, 25] width 41 height 30
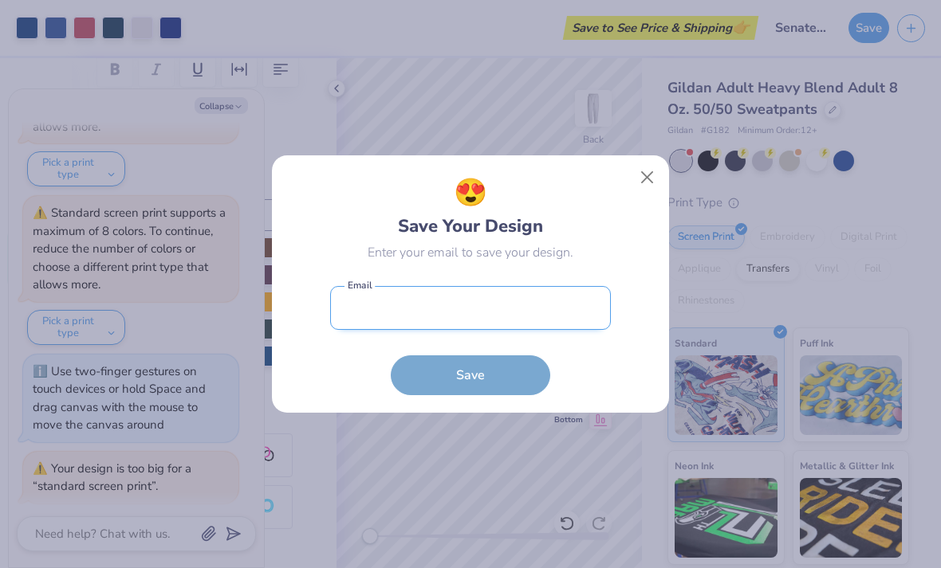
click at [507, 315] on input "email" at bounding box center [470, 308] width 281 height 44
type input "K"
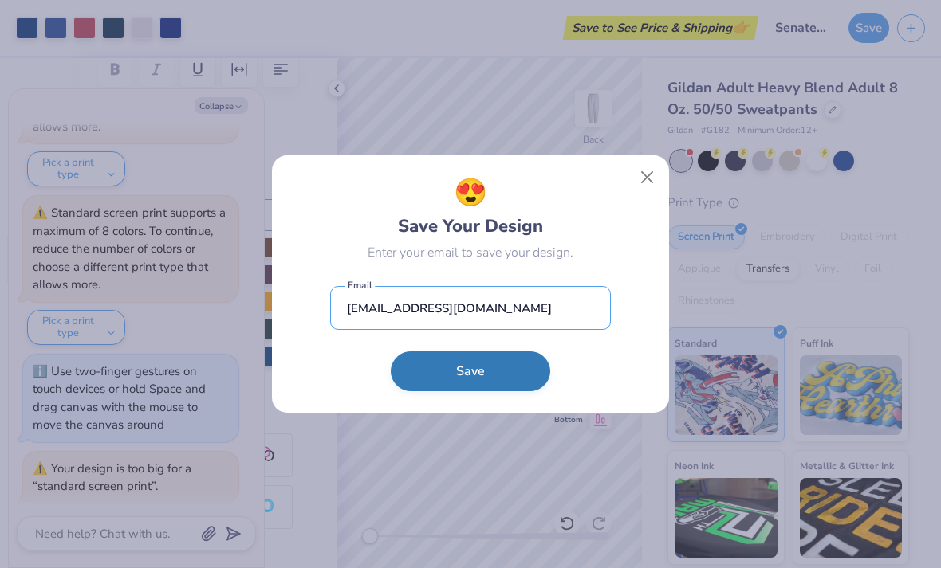
type input "kyledolgins@gmail.com"
click at [520, 382] on button "Save" at bounding box center [470, 372] width 159 height 40
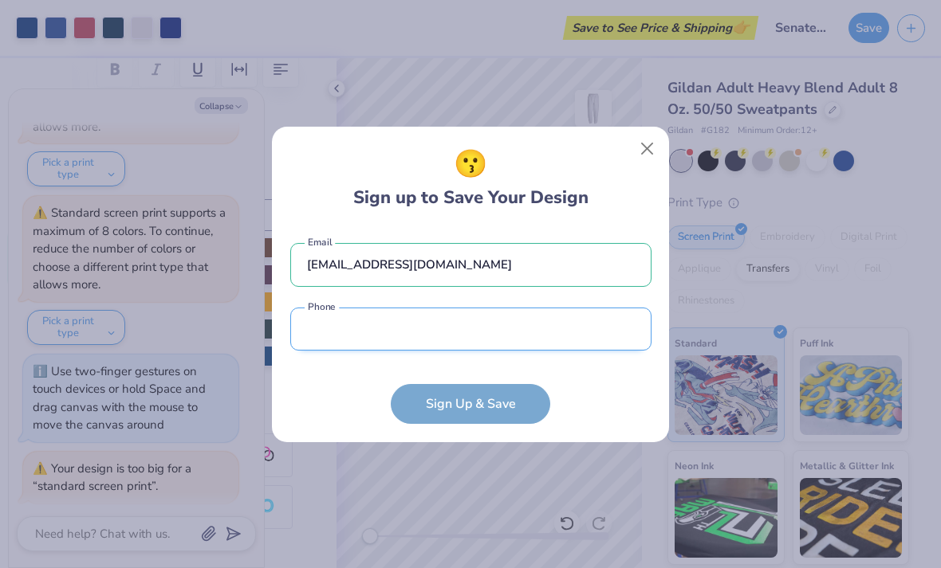
click at [592, 325] on input "tel" at bounding box center [470, 330] width 361 height 44
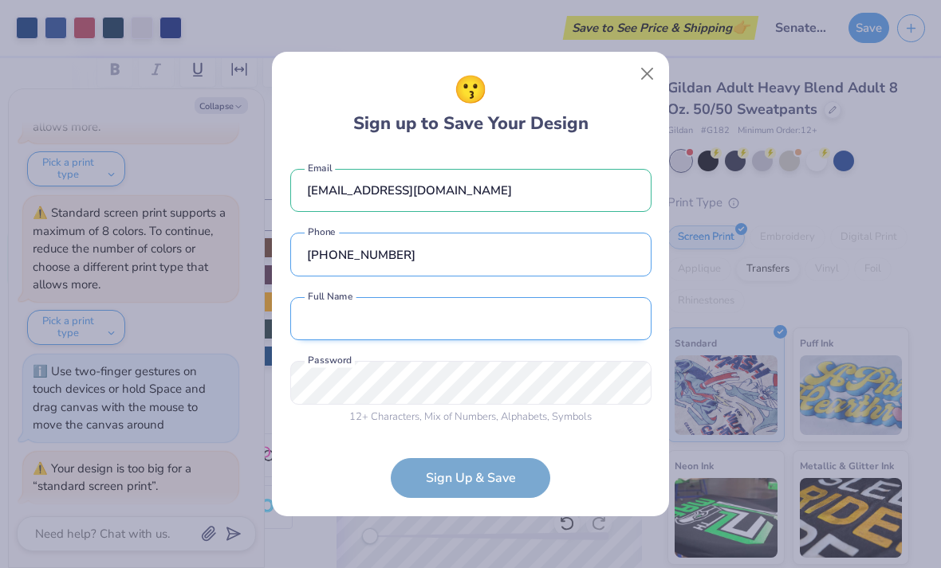
type input "(914) 770-5290"
click at [532, 317] on input "text" at bounding box center [470, 319] width 361 height 44
type input "Kyle Dolgins"
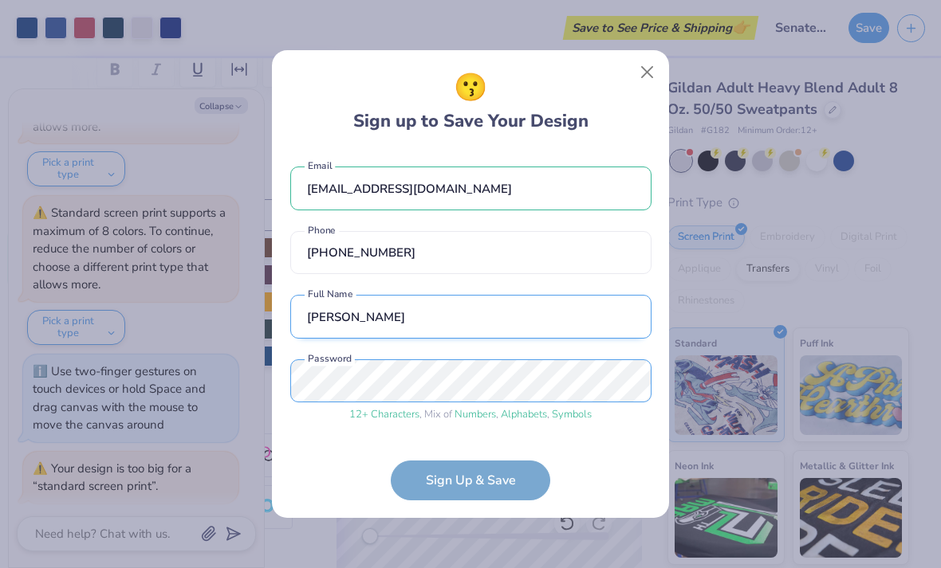
scroll to position [56, 0]
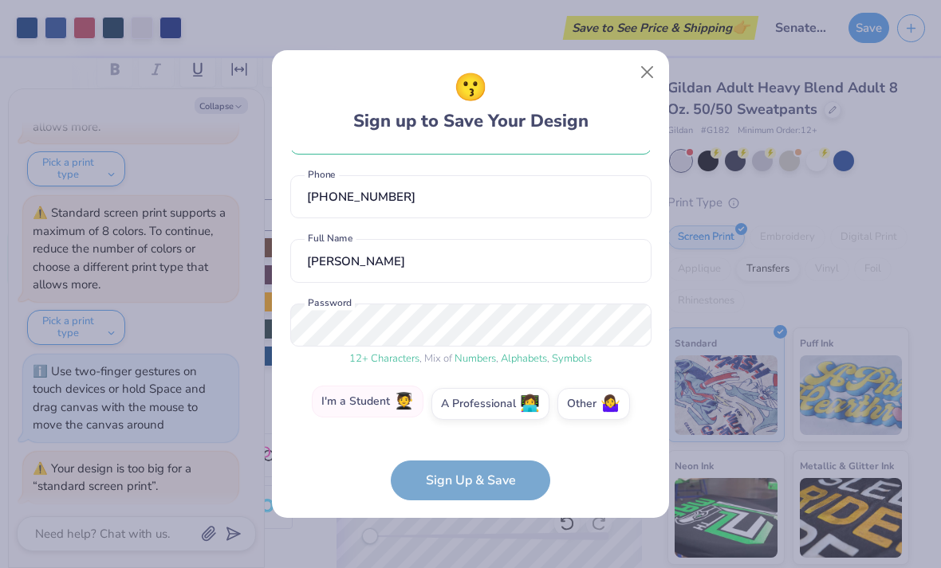
click at [367, 415] on label "I'm a Student 🧑‍🎓" at bounding box center [368, 402] width 112 height 32
click at [466, 458] on input "I'm a Student 🧑‍🎓" at bounding box center [471, 463] width 10 height 10
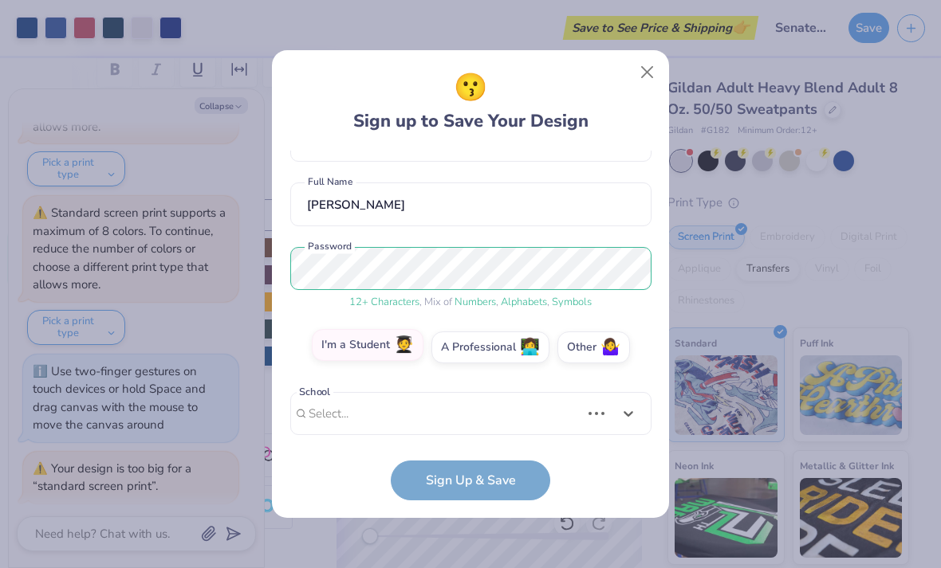
scroll to position [360, 0]
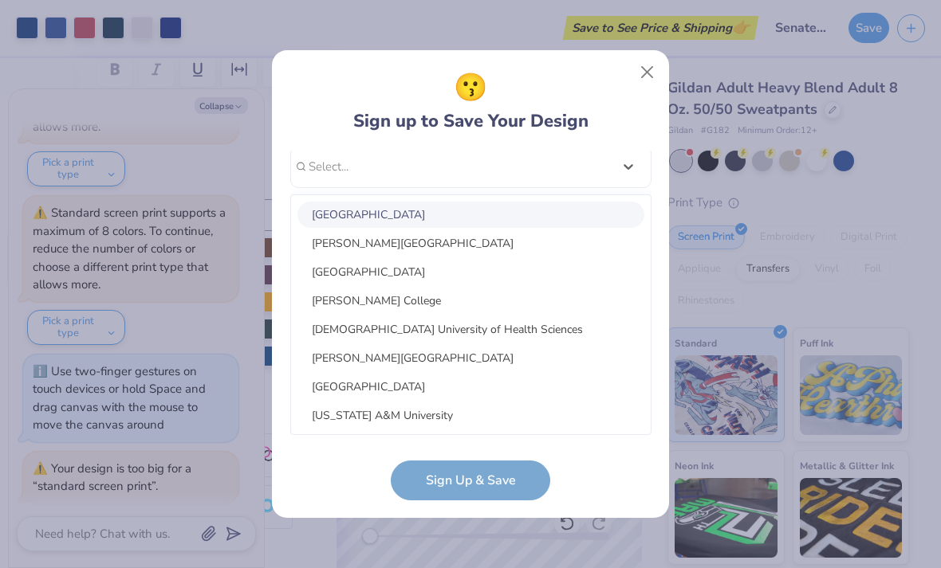
type input "B"
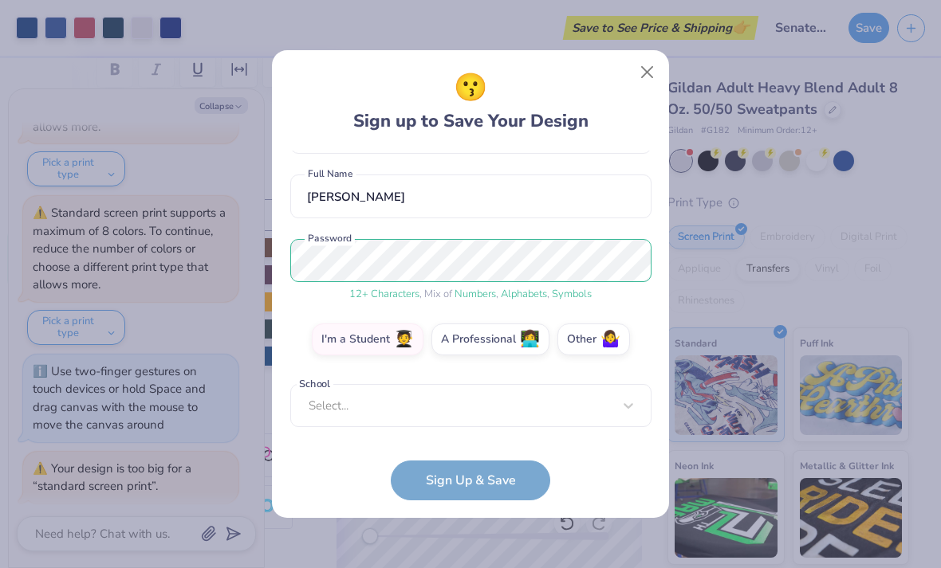
scroll to position [120, 0]
click at [565, 479] on form "kyledolgins@gmail.com Email (914) 770-5290 Phone Kyle Dolgins Full Name 12 + Ch…" at bounding box center [470, 326] width 361 height 350
click at [597, 333] on label "Other 🤷‍♀️" at bounding box center [593, 337] width 73 height 32
click at [476, 458] on input "Other 🤷‍♀️" at bounding box center [471, 463] width 10 height 10
click at [522, 408] on input "text" at bounding box center [470, 406] width 361 height 44
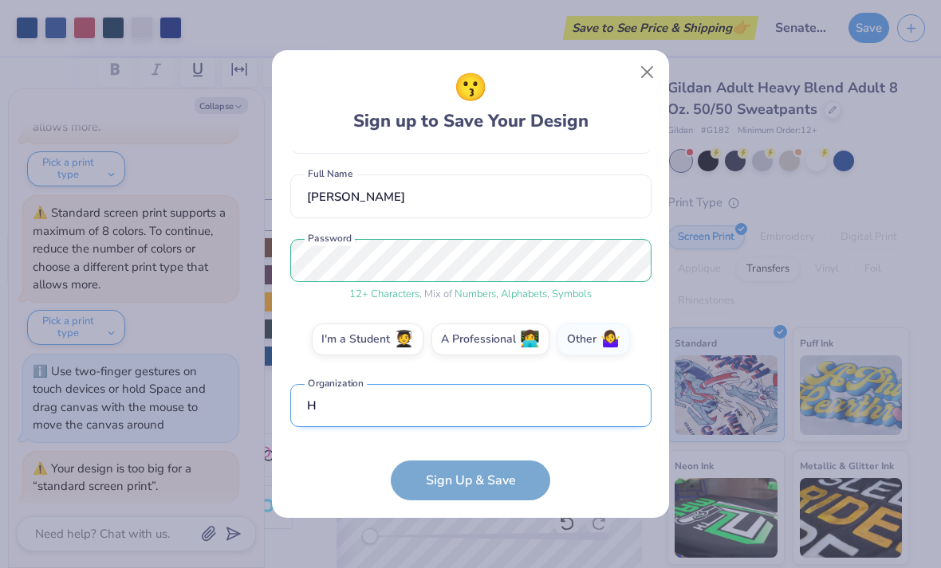
scroll to position [215, 0]
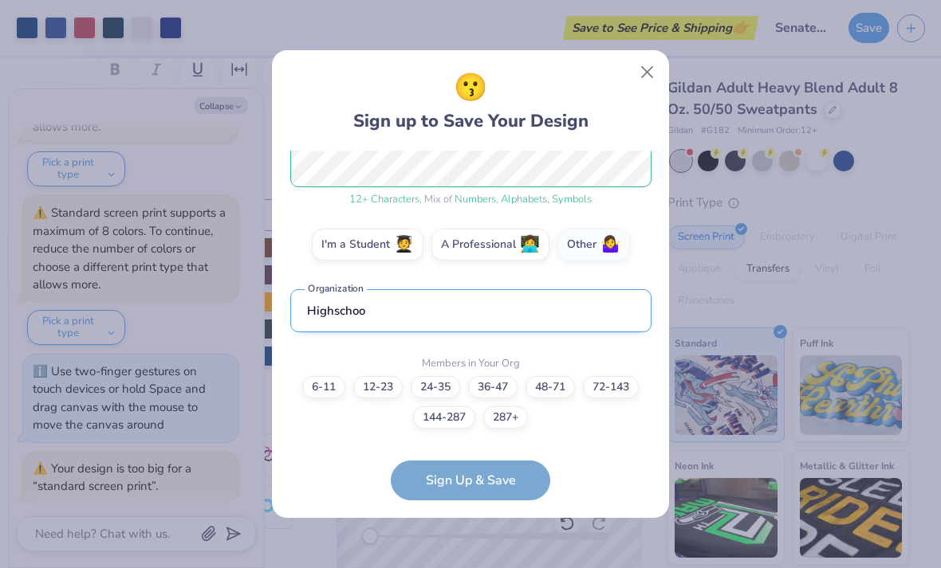
type input "Highschool"
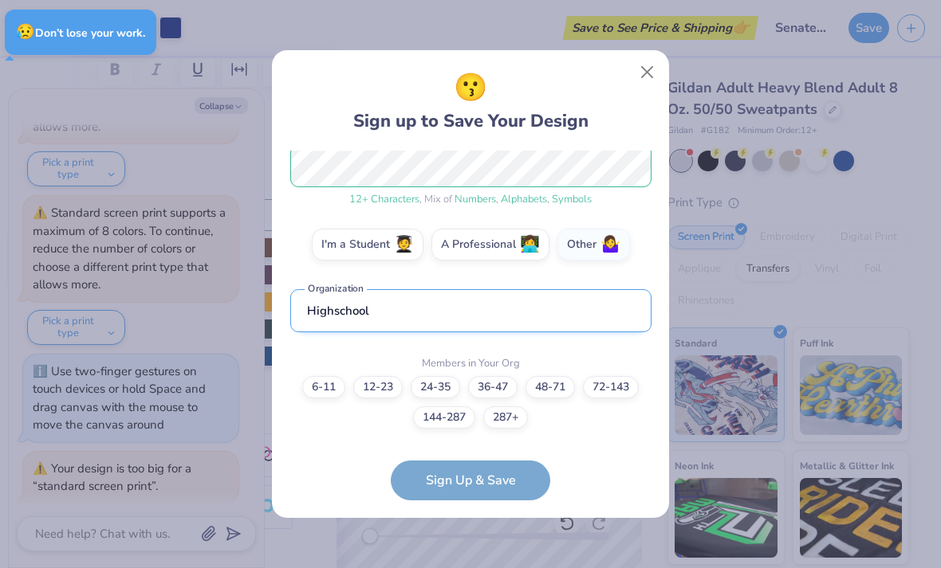
type textarea "x"
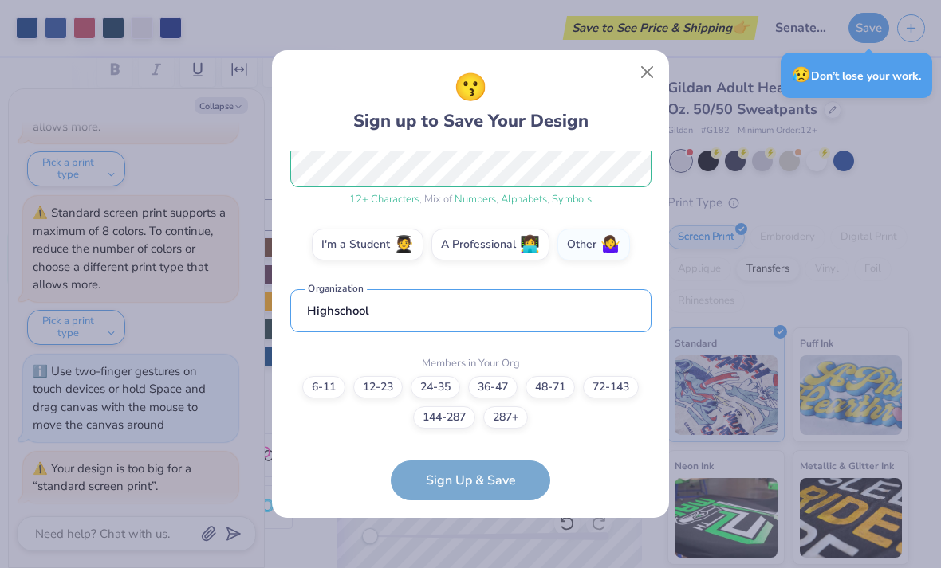
type input "Highschool"
click at [480, 481] on form "kyledolgins@gmail.com Email (914) 770-5290 Phone Kyle Dolgins Full Name 12 + Ch…" at bounding box center [470, 326] width 361 height 350
click at [378, 386] on label "12-23" at bounding box center [377, 385] width 49 height 22
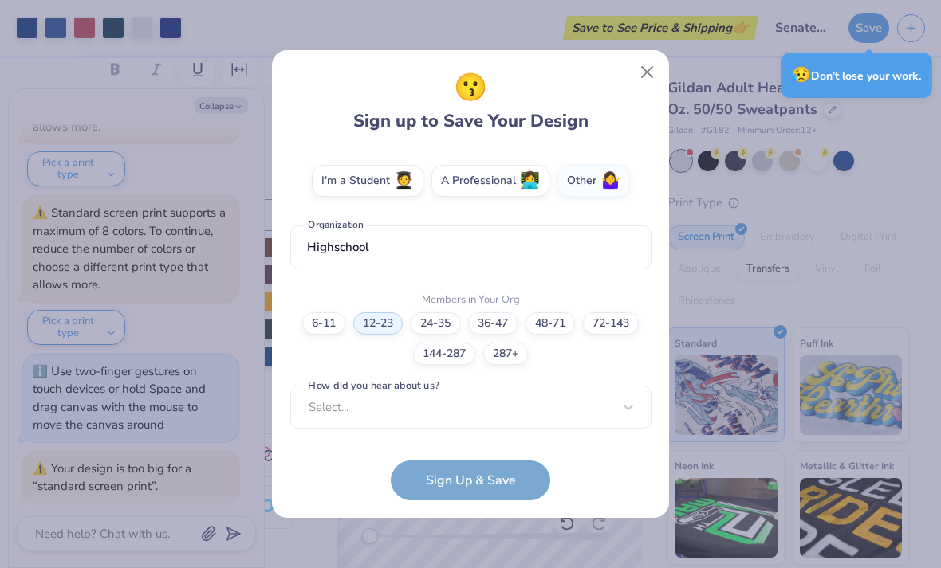
click at [501, 477] on form "kyledolgins@gmail.com Email (914) 770-5290 Phone Kyle Dolgins Full Name 12 + Ch…" at bounding box center [470, 326] width 361 height 350
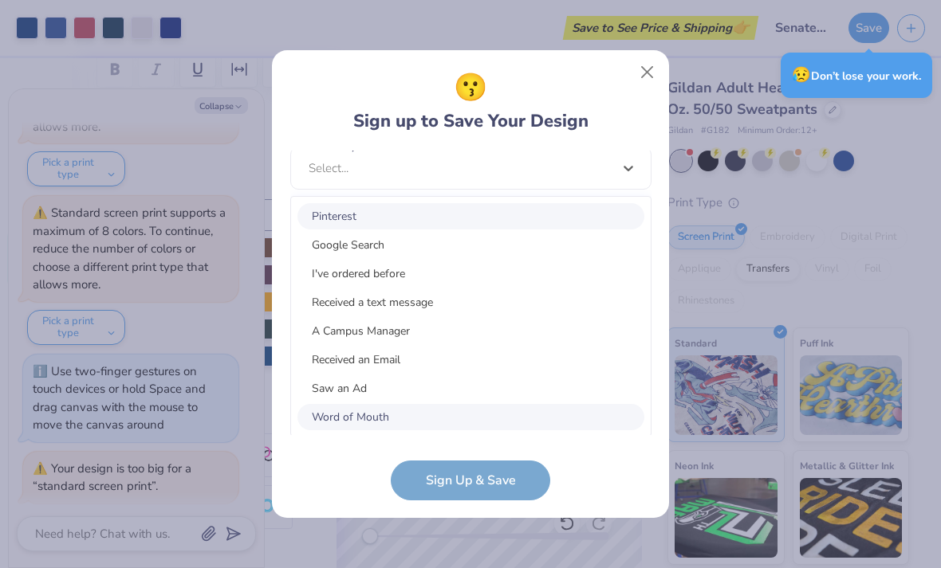
click at [368, 417] on div "Word of Mouth" at bounding box center [470, 417] width 347 height 26
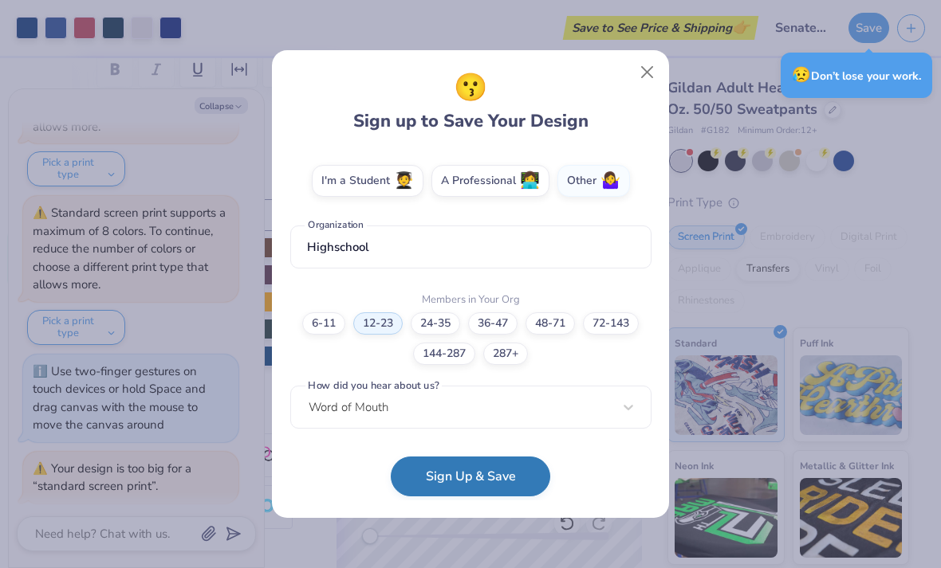
click at [492, 479] on button "Sign Up & Save" at bounding box center [470, 477] width 159 height 40
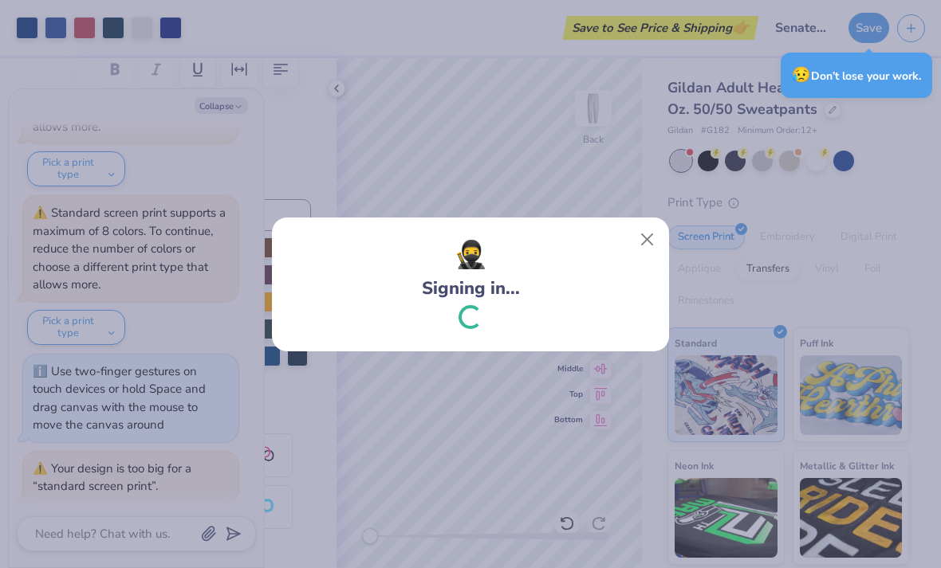
scroll to position [519, 0]
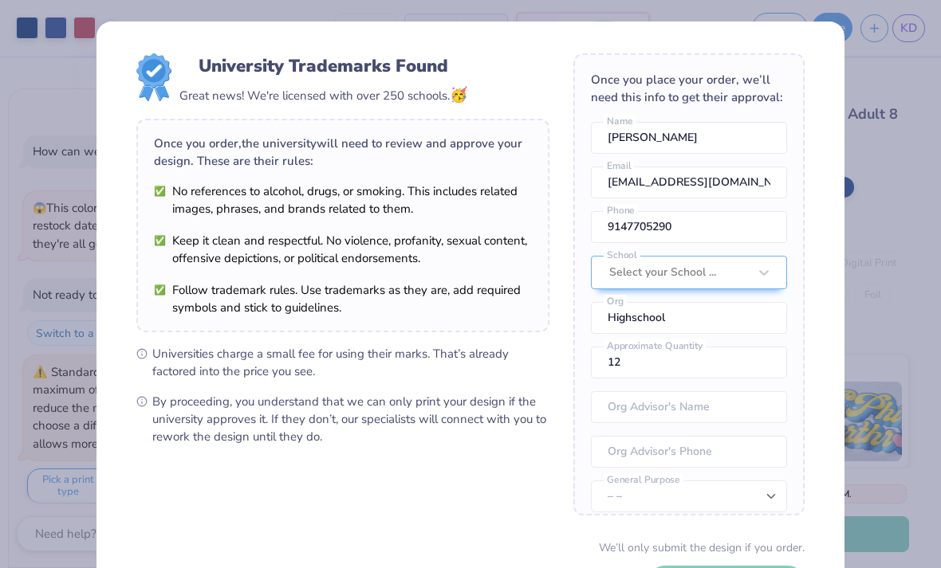
type textarea "x"
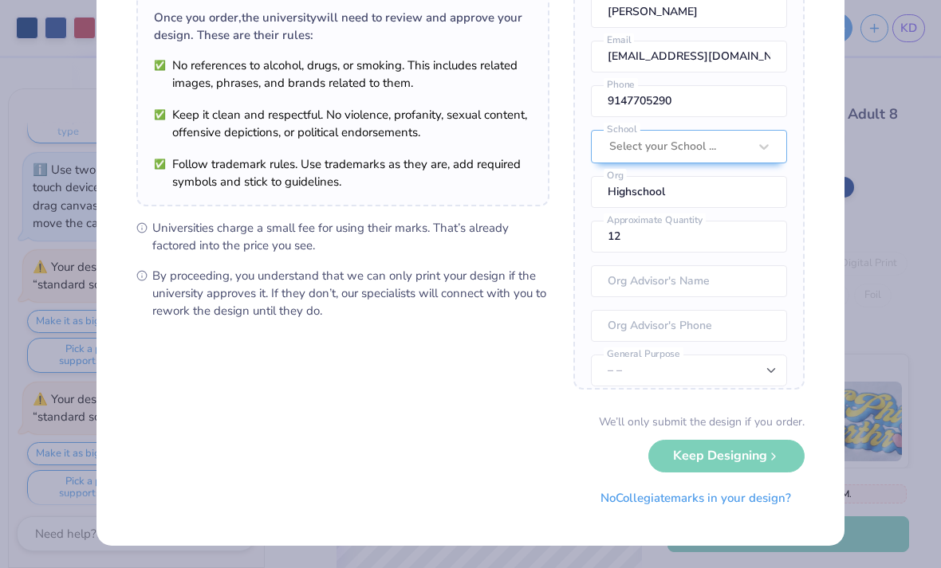
scroll to position [125, 0]
click at [751, 453] on div "We’ll only submit the design if you order. Keep Designing No Collegiate marks i…" at bounding box center [470, 465] width 668 height 100
click at [751, 452] on div "We’ll only submit the design if you order. Keep Designing No Collegiate marks i…" at bounding box center [470, 465] width 668 height 100
click at [746, 467] on div "We’ll only submit the design if you order. Keep Designing No Collegiate marks i…" at bounding box center [470, 465] width 668 height 100
click at [740, 436] on div "We’ll only submit the design if you order. Keep Designing No Collegiate marks i…" at bounding box center [470, 465] width 668 height 100
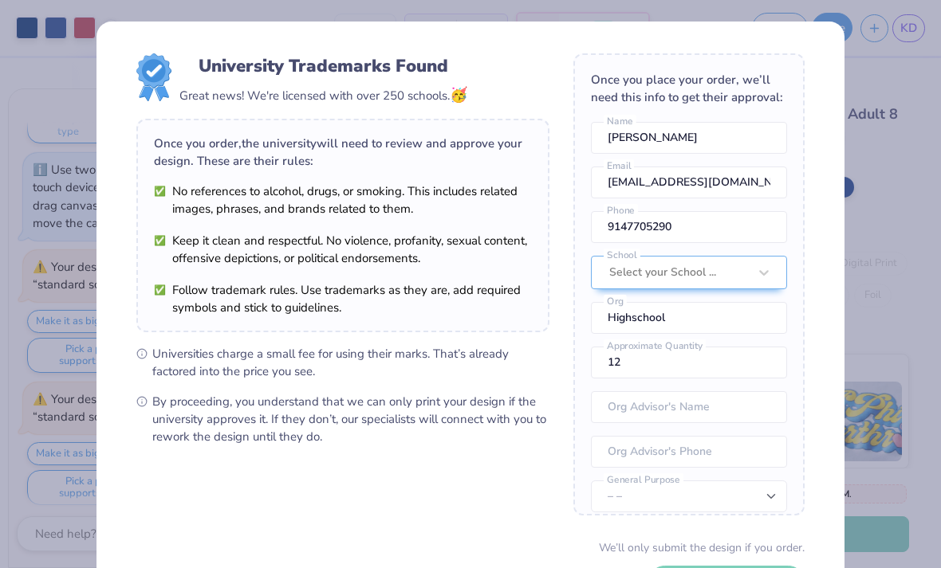
scroll to position [0, 0]
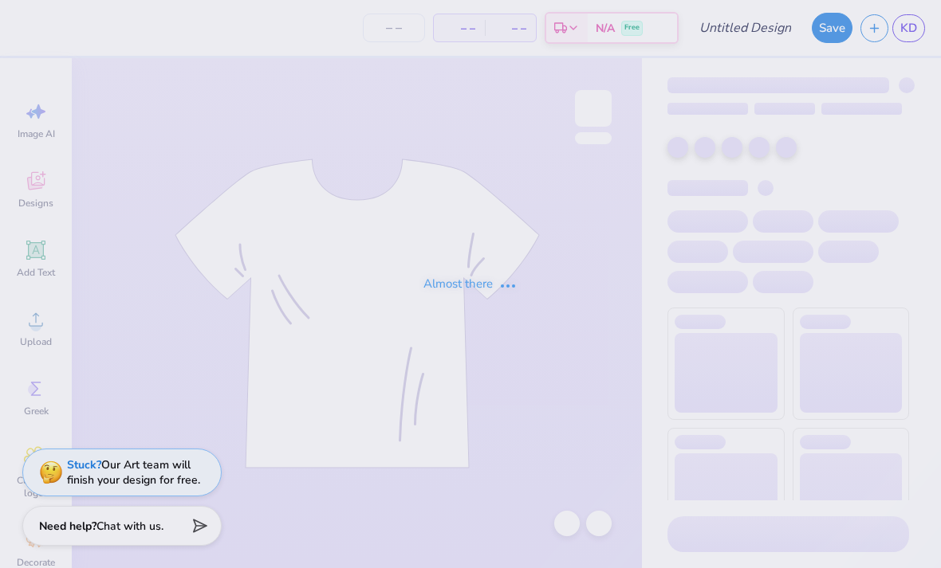
type input "Senate pants"
